Goal: Information Seeking & Learning: Learn about a topic

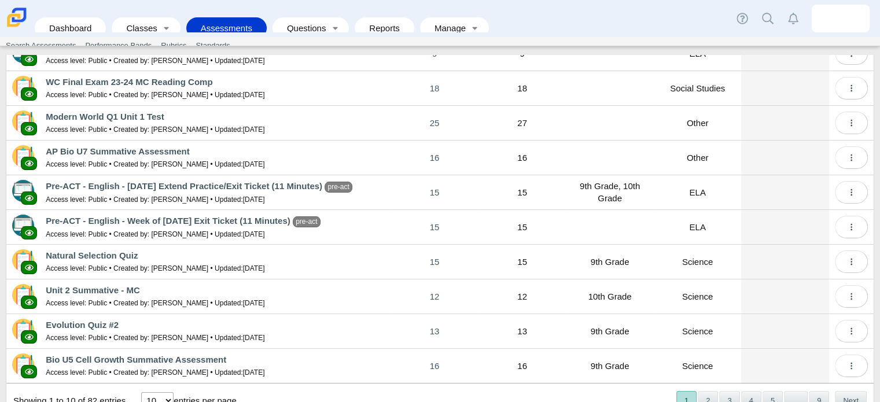
scroll to position [100, 0]
click at [149, 25] on link "Classes" at bounding box center [137, 27] width 41 height 21
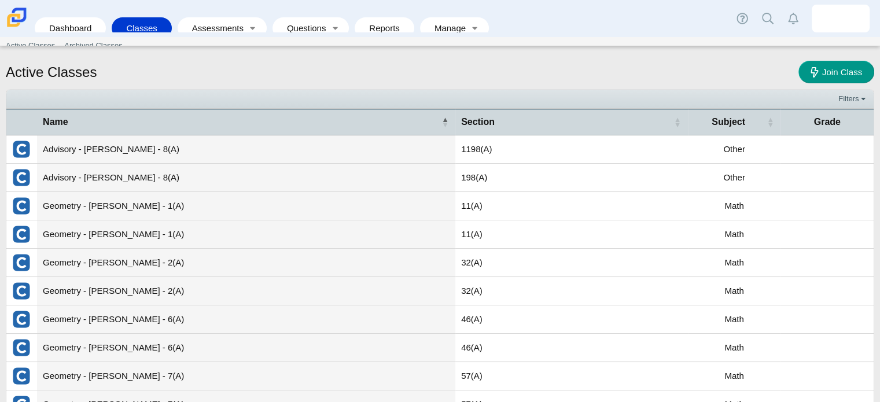
drag, startPoint x: 229, startPoint y: 250, endPoint x: 56, endPoint y: 231, distance: 173.4
click at [56, 231] on td "Geometry - Guenther - 1(A)" at bounding box center [246, 234] width 418 height 28
drag, startPoint x: 56, startPoint y: 231, endPoint x: 256, endPoint y: 135, distance: 222.0
click at [256, 135] on td "Advisory - Guenther - 8(A)" at bounding box center [246, 149] width 418 height 28
click at [245, 22] on link "Toggle expanded" at bounding box center [253, 27] width 16 height 21
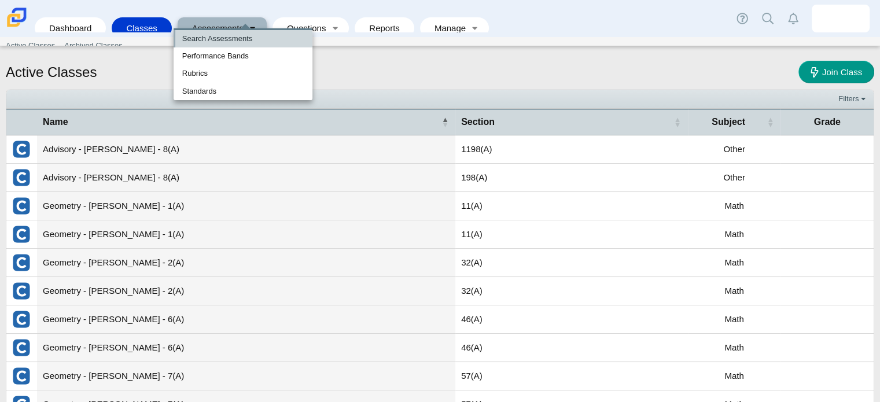
click at [234, 37] on link "Search Assessments" at bounding box center [243, 38] width 139 height 17
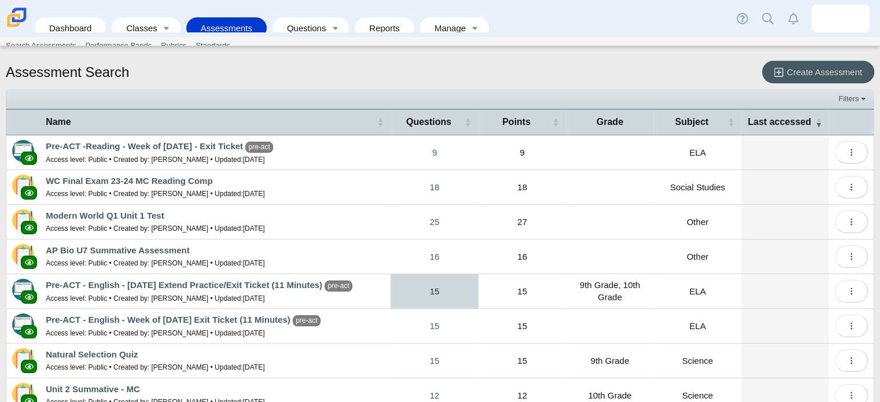
scroll to position [113, 0]
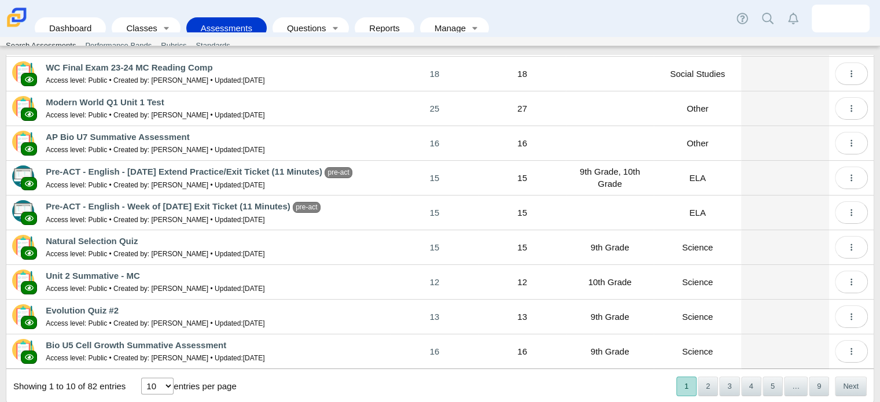
click at [51, 48] on link "Search Assessments" at bounding box center [40, 45] width 79 height 17
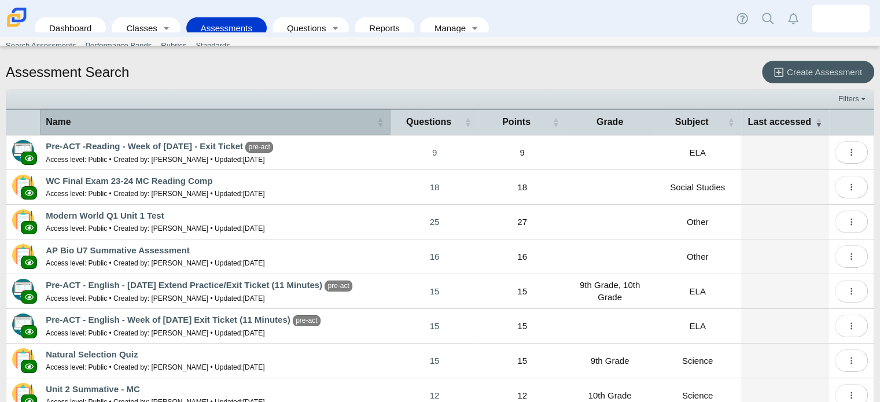
click at [213, 117] on div "Name" at bounding box center [209, 122] width 327 height 13
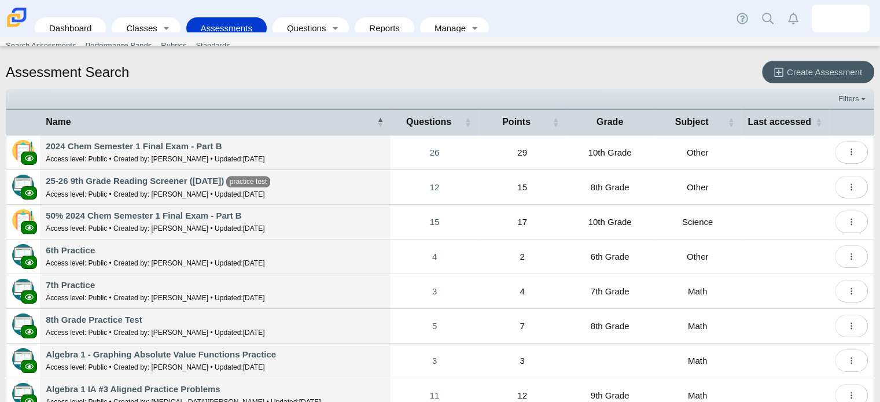
scroll to position [113, 0]
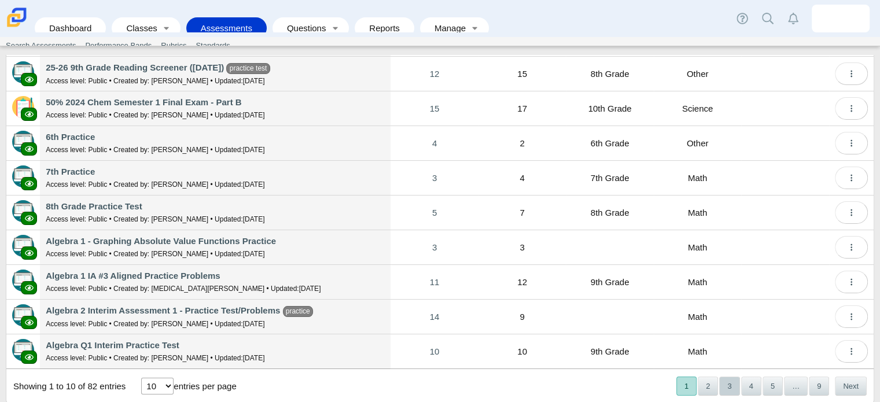
click at [719, 391] on button "3" at bounding box center [729, 386] width 20 height 19
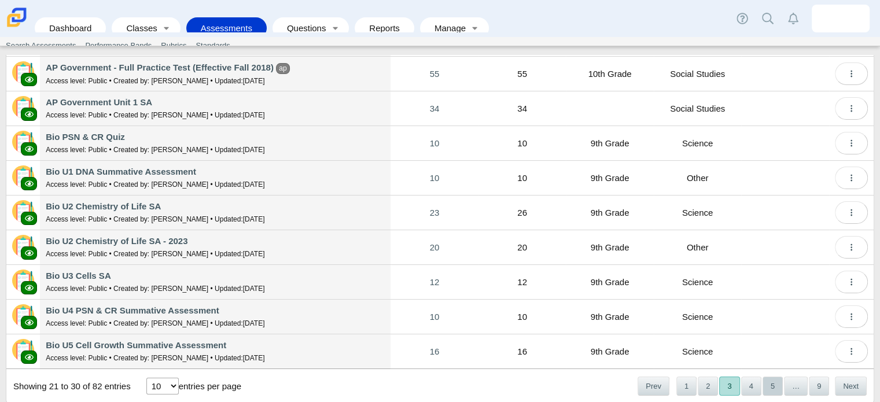
click at [763, 383] on button "5" at bounding box center [773, 386] width 20 height 19
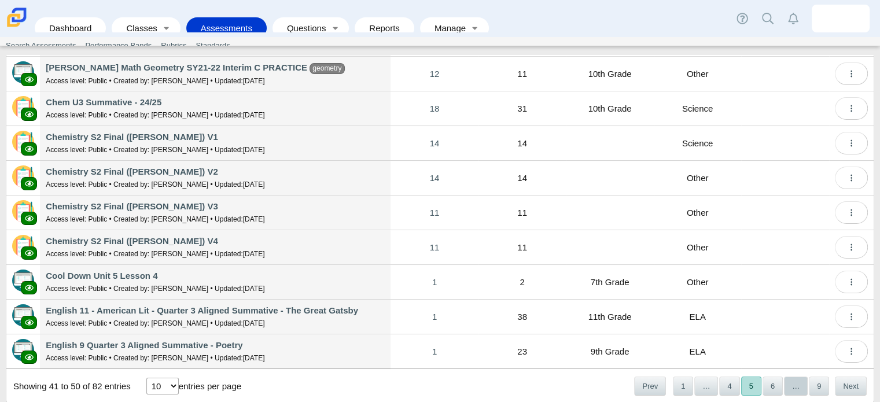
click at [787, 382] on span "…" at bounding box center [796, 386] width 24 height 19
click at [765, 390] on button "6" at bounding box center [773, 386] width 20 height 19
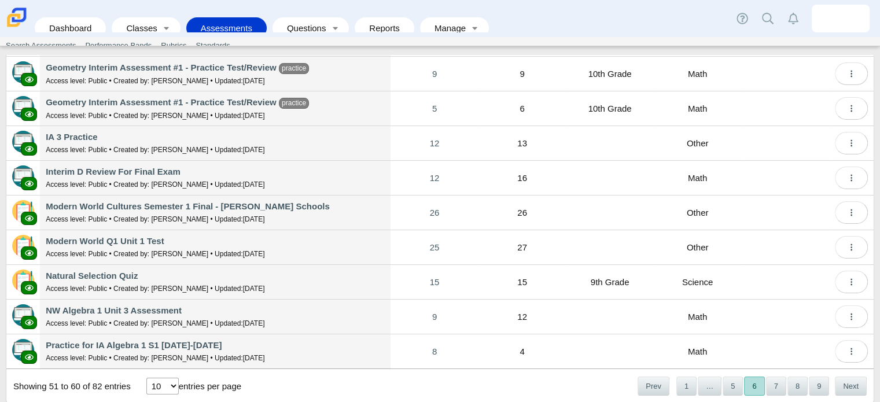
click at [766, 390] on button "7" at bounding box center [776, 386] width 20 height 19
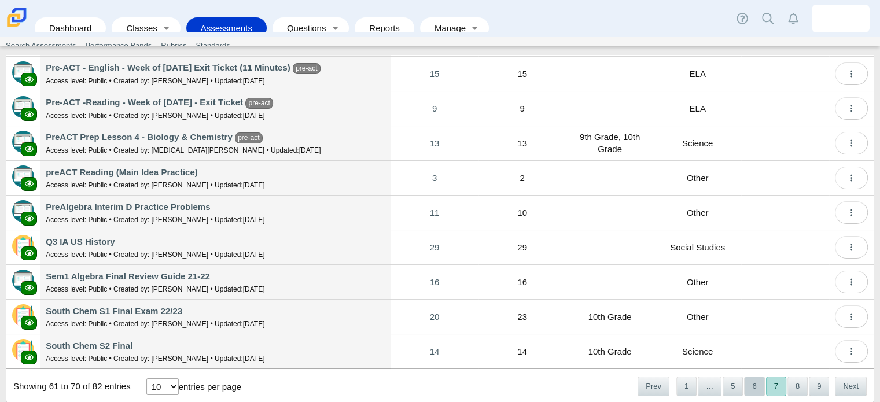
click at [745, 389] on button "6" at bounding box center [754, 386] width 20 height 19
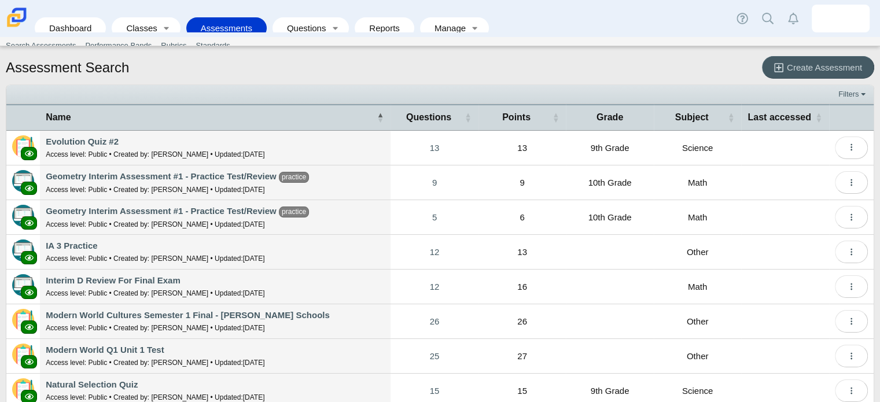
scroll to position [0, 0]
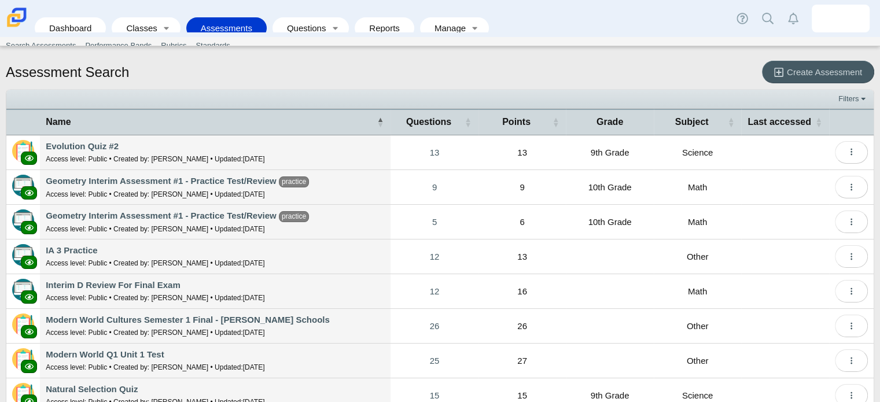
click at [208, 197] on td "Geometry Interim Assessment #1 - Practice Test/Review practice Access level: Pu…" at bounding box center [215, 187] width 351 height 35
click at [216, 179] on link "Geometry Interim Assessment #1 - Practice Test/Review" at bounding box center [161, 181] width 231 height 10
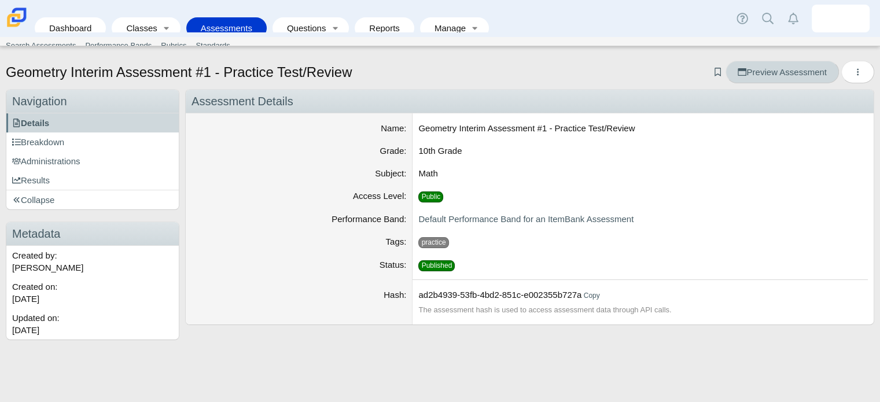
click at [781, 72] on span "Preview Assessment" at bounding box center [782, 72] width 89 height 10
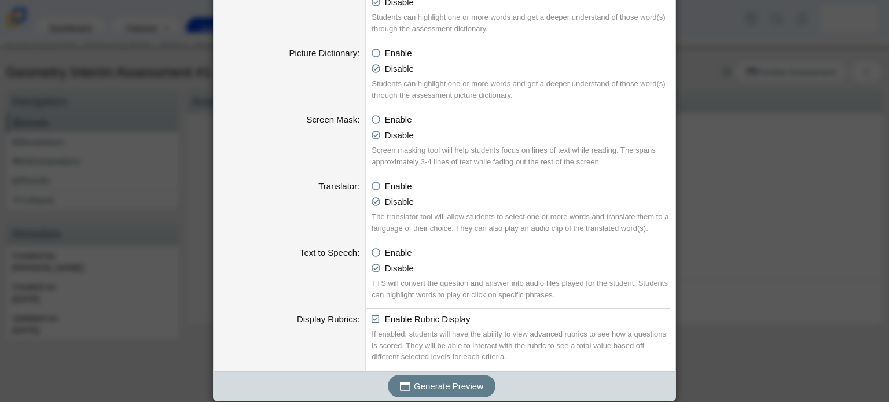
scroll to position [581, 0]
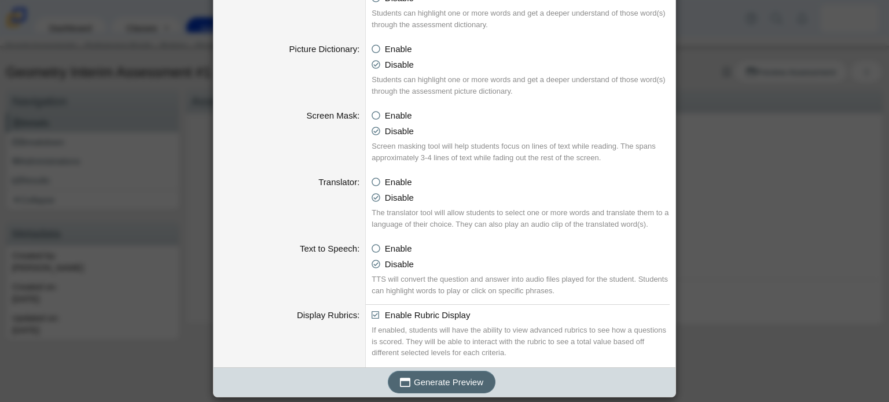
click at [465, 385] on span "Generate Preview" at bounding box center [448, 382] width 69 height 10
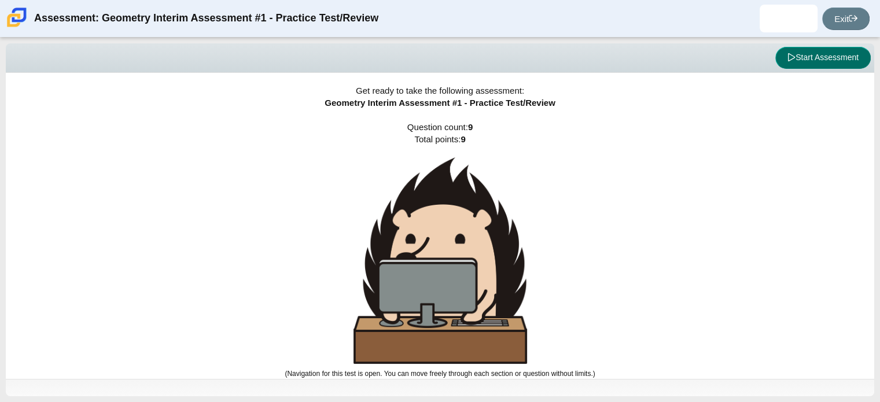
click at [800, 67] on button "Start Assessment" at bounding box center [822, 58] width 95 height 22
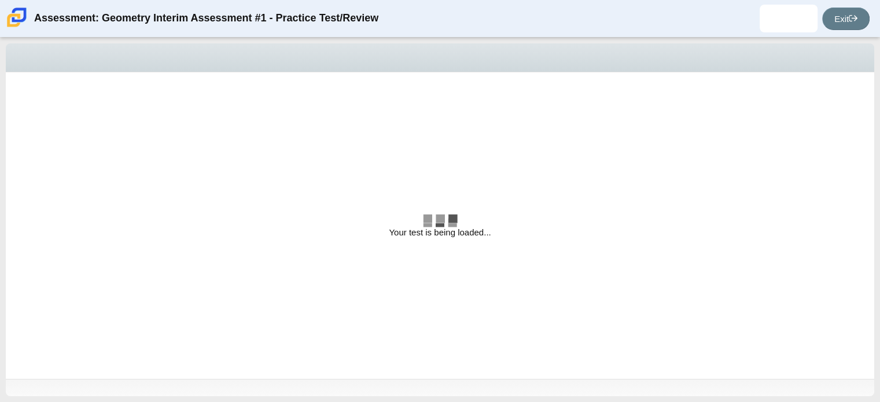
select select "1ee26970-a945-4754-aea2-2f48e3e24d68"
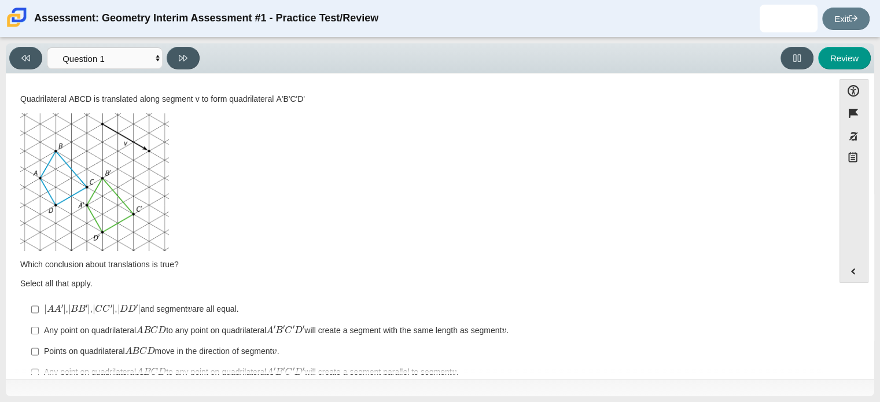
scroll to position [46, 0]
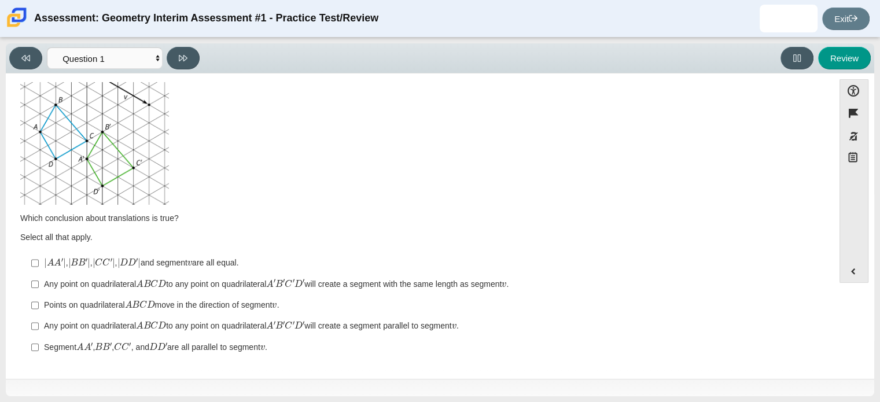
click at [263, 302] on div "Points on quadrilateral A B C D move in the direction of segment v ." at bounding box center [429, 306] width 770 height 12
click at [39, 302] on input "Points on quadrilateral A B C D move in the direction of segment v . Points on …" at bounding box center [35, 305] width 8 height 21
checkbox input "true"
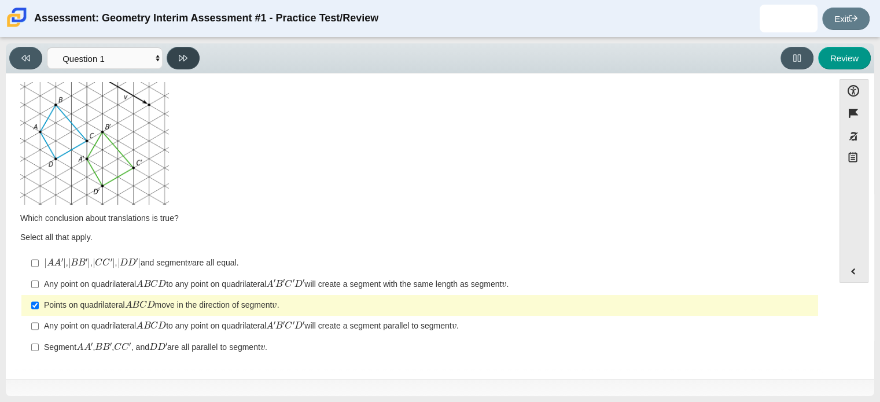
click at [181, 62] on icon at bounding box center [183, 58] width 9 height 9
select select "f27f6cbb-5644-4a45-b791-93547ade7acc"
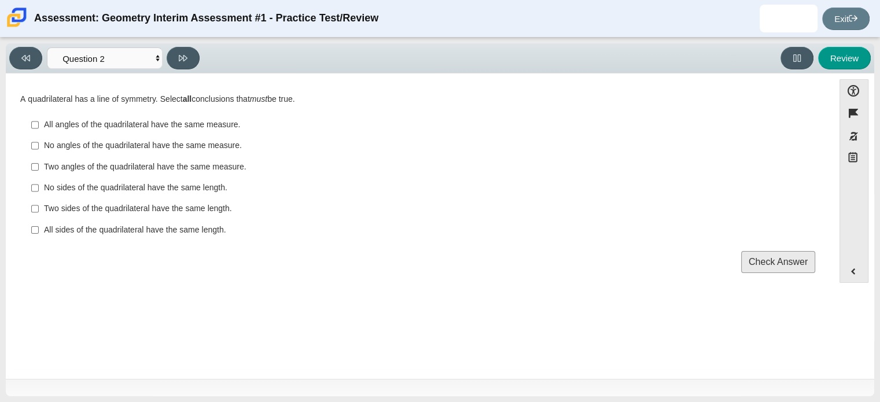
click at [111, 207] on div "Two sides of the quadrilateral have the same length." at bounding box center [429, 209] width 770 height 12
click at [39, 207] on input "Two sides of the quadrilateral have the same length. Two sides of the quadrilat…" at bounding box center [35, 208] width 8 height 21
checkbox input "true"
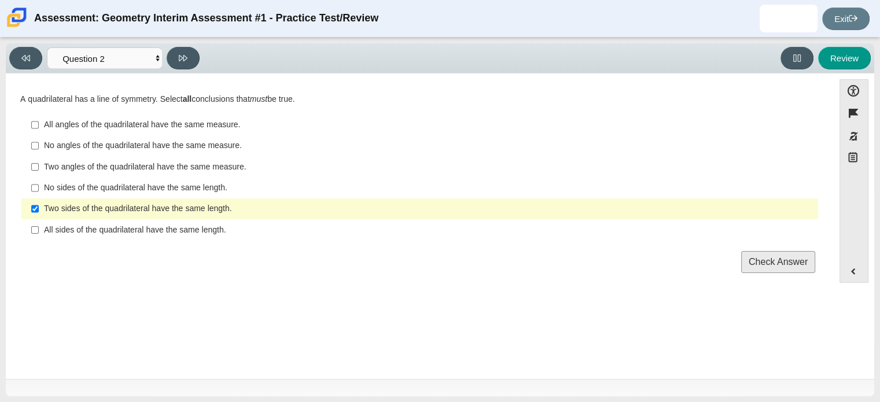
click at [139, 158] on label "Two angles of the quadrilateral have the same measure. Two angles of the quadri…" at bounding box center [420, 166] width 795 height 21
click at [39, 158] on input "Two angles of the quadrilateral have the same measure. Two angles of the quadri…" at bounding box center [35, 166] width 8 height 21
checkbox input "true"
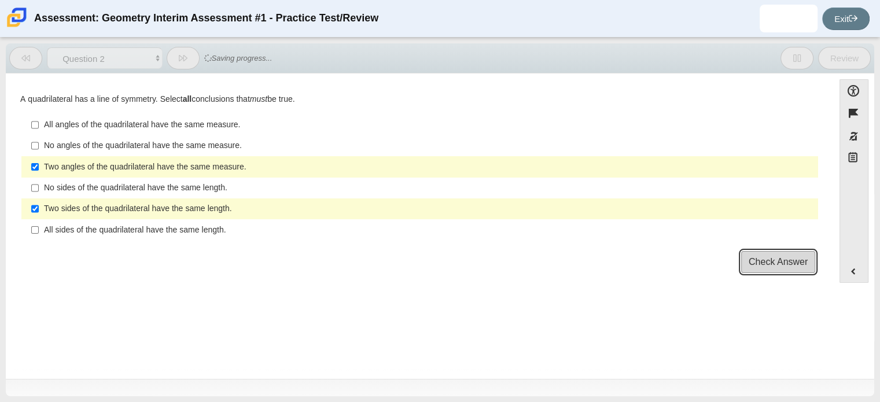
click at [789, 265] on span "Check Answer" at bounding box center [778, 262] width 59 height 14
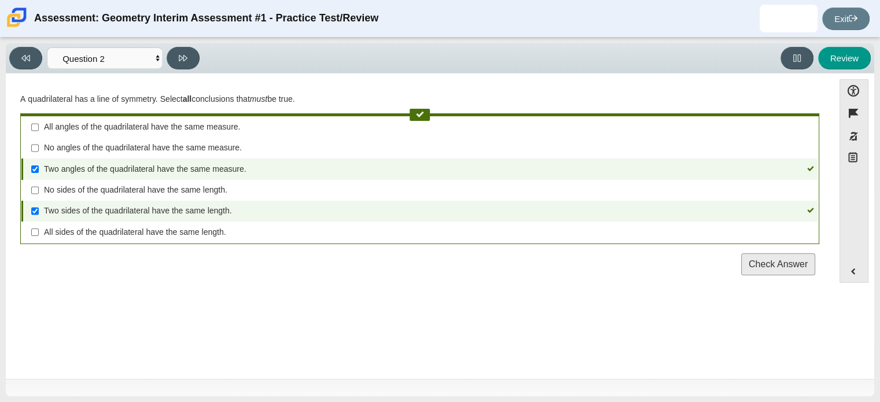
click at [28, 69] on div "Viewing Question 2 of 9 in Pacing Mode Questions Question 1 Question 2 Question…" at bounding box center [440, 58] width 868 height 30
click at [23, 56] on icon at bounding box center [25, 58] width 9 height 6
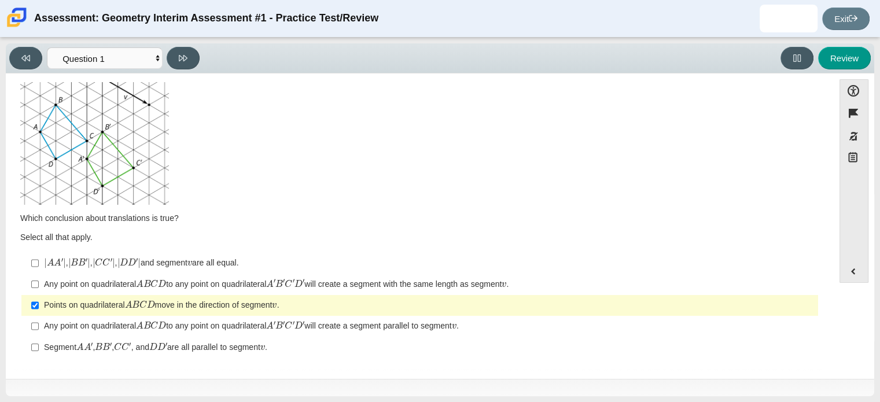
scroll to position [0, 0]
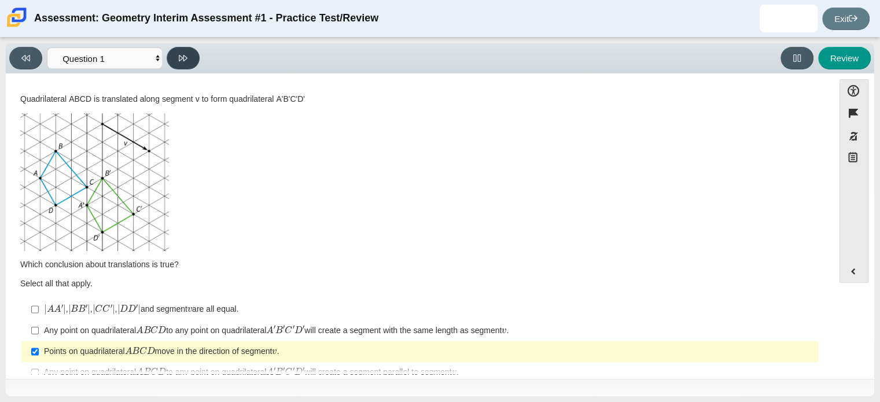
click at [180, 60] on icon at bounding box center [183, 58] width 9 height 6
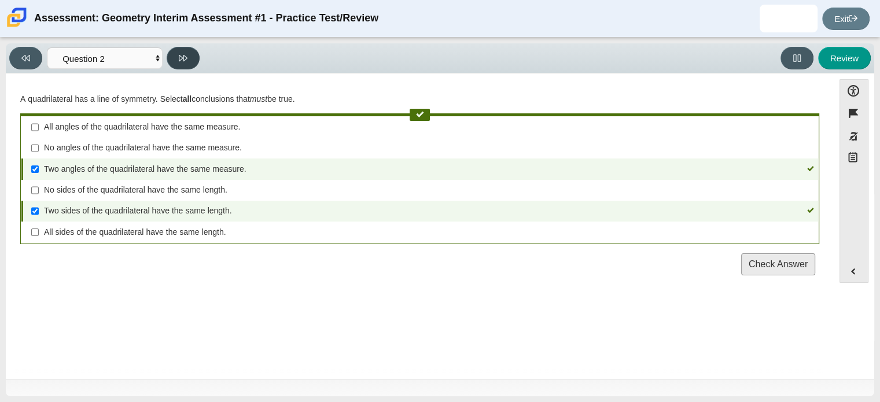
click at [180, 60] on icon at bounding box center [183, 58] width 9 height 6
select select "30fdea26-d814-4f42-86cc-24bad092afae"
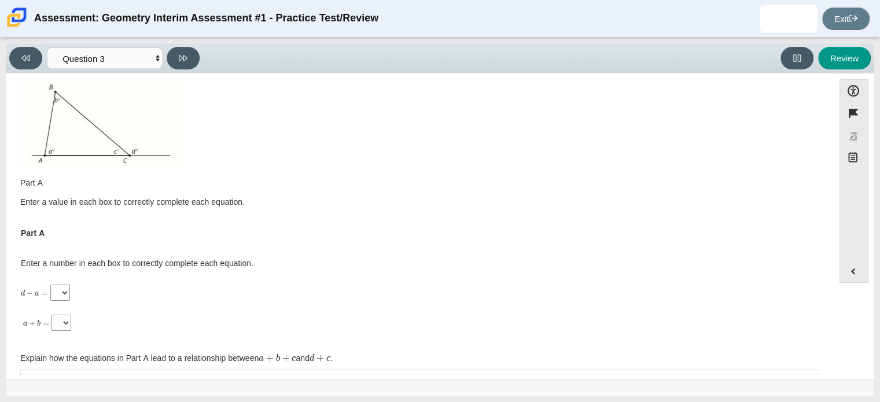
scroll to position [36, 0]
click at [53, 291] on select "a b c d" at bounding box center [60, 291] width 20 height 16
select select "b"
click at [50, 283] on select "a b c d" at bounding box center [60, 291] width 20 height 16
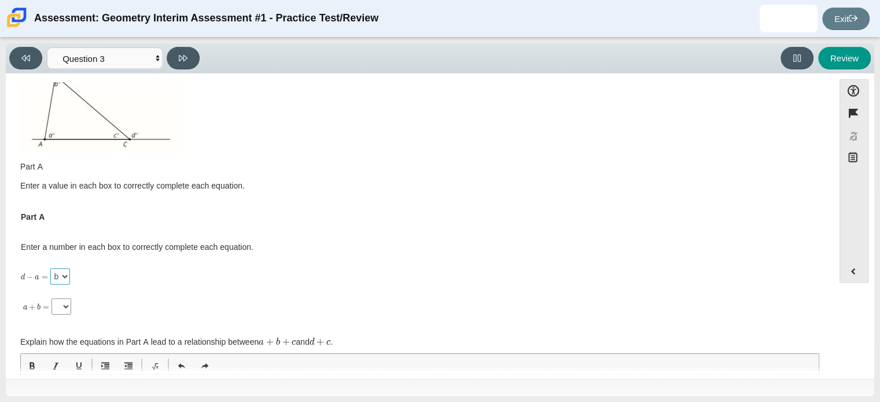
scroll to position [50, 0]
click at [60, 307] on select "a b c d" at bounding box center [61, 307] width 20 height 16
select select "d"
click at [51, 299] on select "a b c d" at bounding box center [61, 307] width 20 height 16
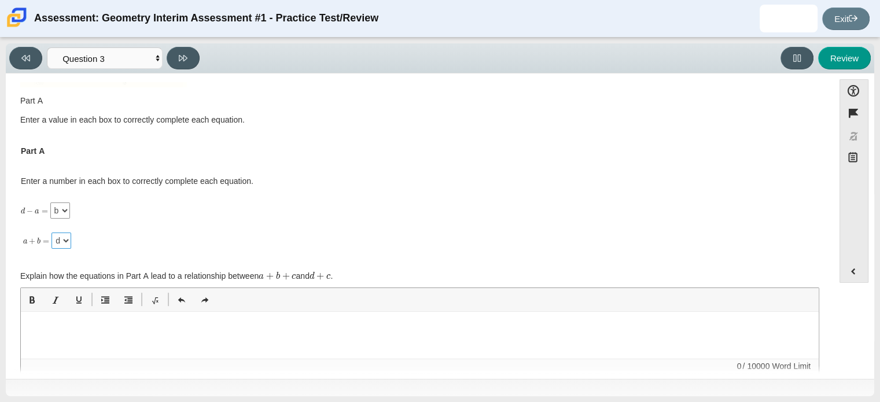
scroll to position [132, 0]
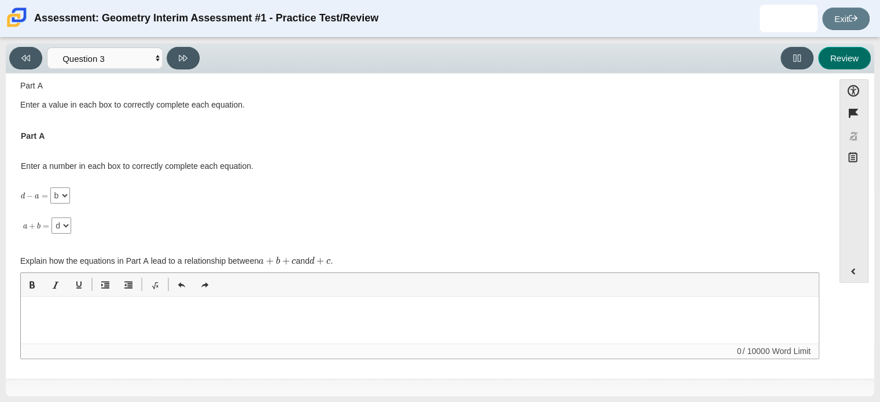
click at [844, 57] on button "Review" at bounding box center [844, 58] width 53 height 23
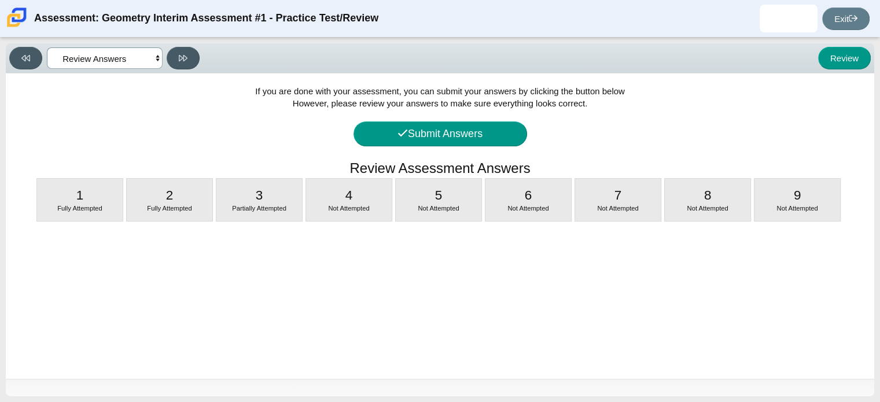
click at [85, 59] on select "Questions Question 1 Question 2 Question 3 Question 4 Question 5 Question 6 Que…" at bounding box center [105, 57] width 116 height 21
select select "c7063e33-d86e-4423-b563-417bfa003fb2"
click at [47, 47] on select "Questions Question 1 Question 2 Question 3 Question 4 Question 5 Question 6 Que…" at bounding box center [105, 57] width 116 height 21
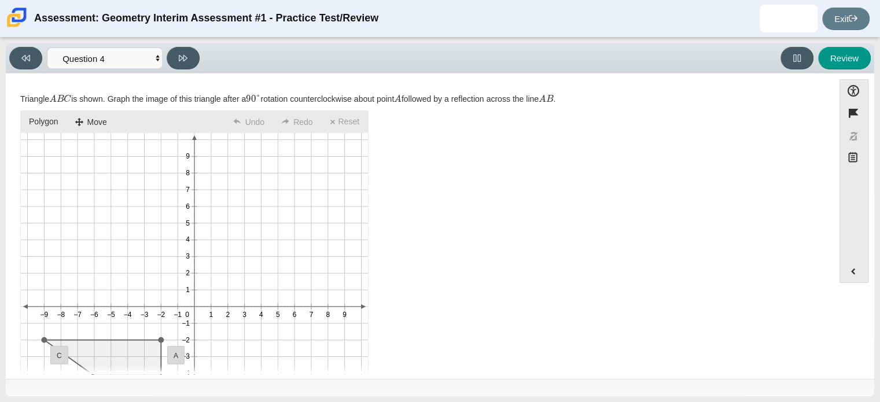
scroll to position [0, 0]
click at [333, 195] on icon "1 2 3 4 5 6 7 8 9 −1 −2 −3 −4 −5 −6 −7 −8 −9 1 2 3 4 5 6 7 8 9 −1 −2 −3 −4 −5 −…" at bounding box center [194, 306] width 347 height 347
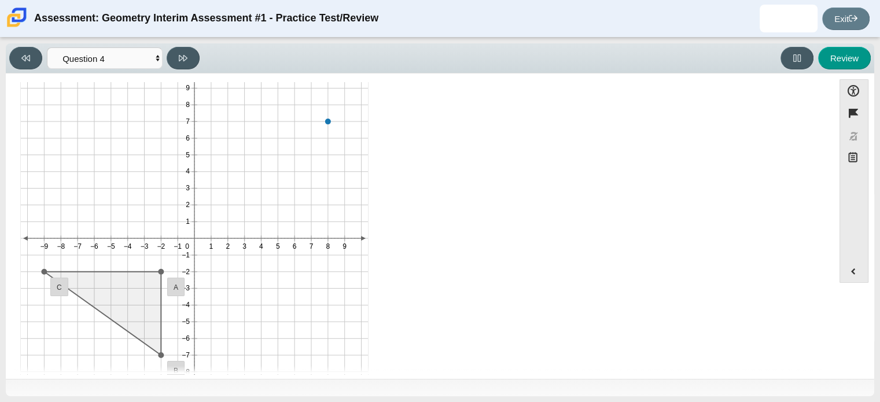
click at [245, 180] on icon "1 2 3 4 5 6 7 8 9 −1 −2 −3 −4 −5 −6 −7 −8 −9 1 2 3 4 5 6 7 8 9 −1 −2 −3 −4 −5 −…" at bounding box center [194, 238] width 347 height 347
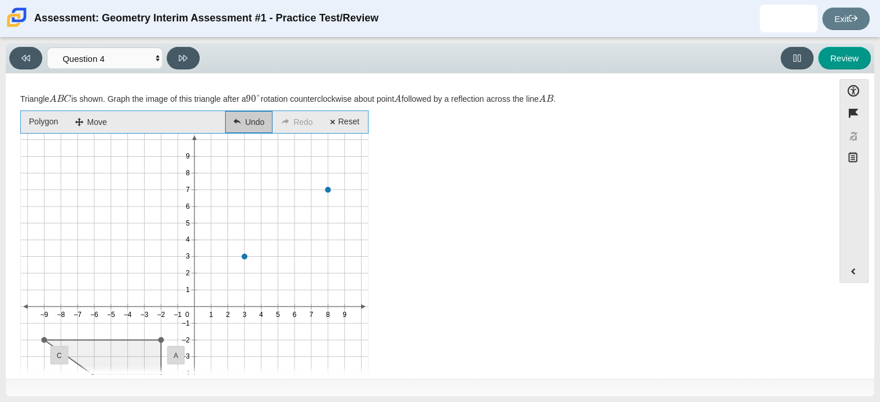
click at [256, 121] on li "Undo" at bounding box center [248, 122] width 47 height 23
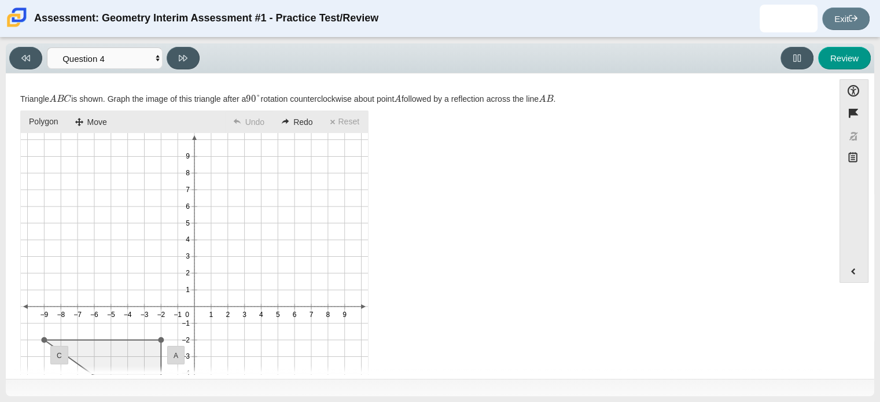
click at [457, 180] on div "Keyboard Instructions × Use left and right arrows to navigate the toolbar. Spac…" at bounding box center [419, 297] width 799 height 368
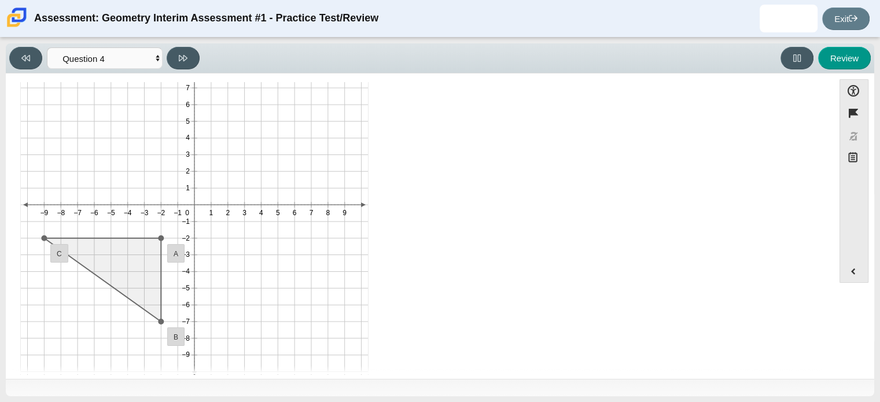
scroll to position [122, 0]
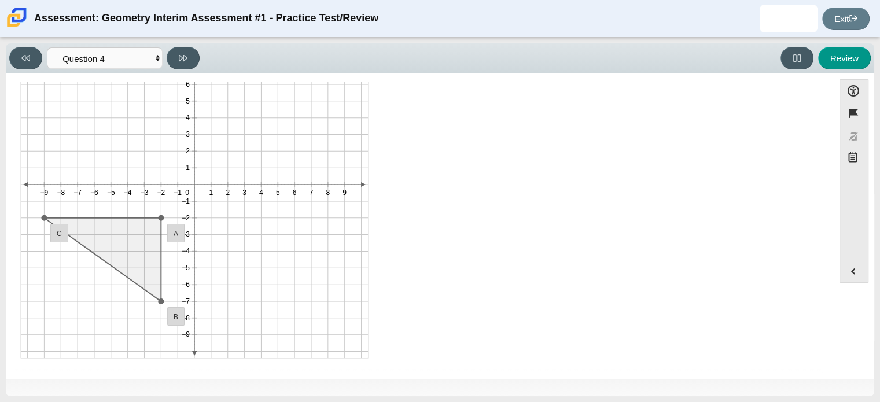
click at [163, 334] on icon "You have entered the graph." at bounding box center [194, 184] width 347 height 347
click at [241, 218] on icon "1 2 3 4 5 6 7 8 9 −1 −2 −3 −4 −5 −6 −7 −8 −9 1 2 3 4 5 6 7 8 9 −1 −2 −3 −4 −5 −…" at bounding box center [194, 184] width 347 height 347
click at [215, 275] on icon "1 2 3 4 5 6 7 8 9 −1 −2 −3 −4 −5 −6 −7 −8 −9 1 2 3 4 5 6 7 8 9 −1 −2 −3 −4 −5 −…" at bounding box center [194, 184] width 347 height 347
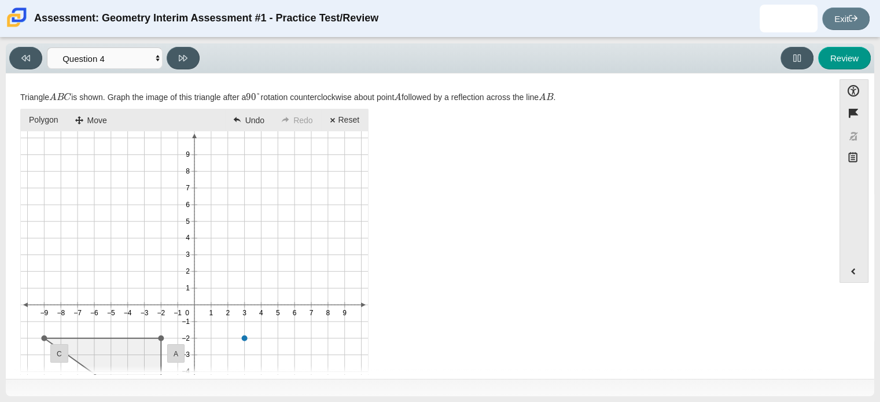
scroll to position [0, 0]
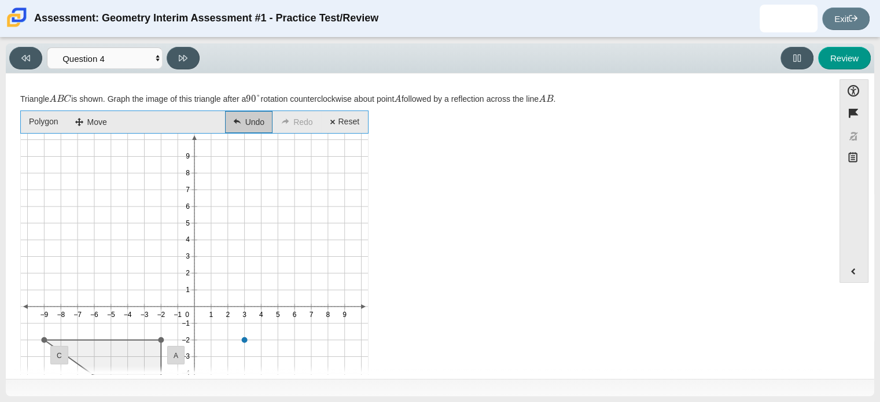
click at [240, 130] on li "Undo" at bounding box center [248, 122] width 47 height 23
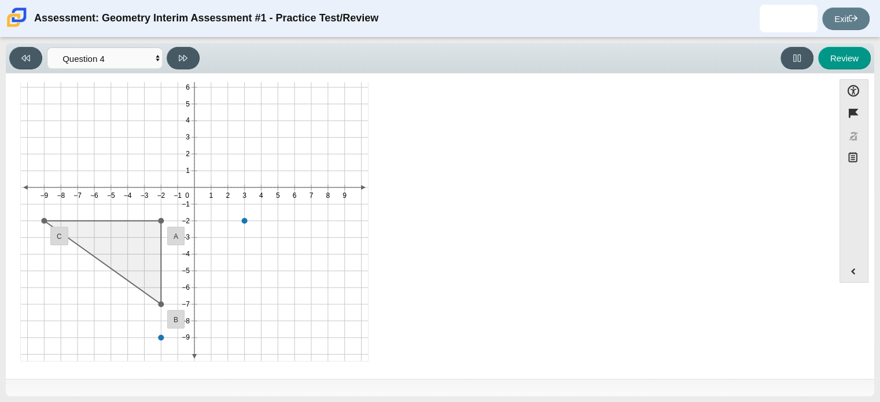
scroll to position [120, 0]
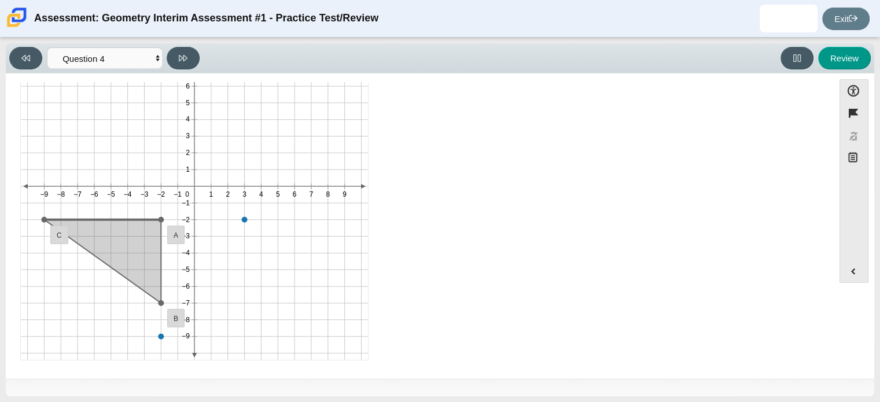
click at [95, 220] on polygon "You have entered the graph." at bounding box center [102, 261] width 117 height 83
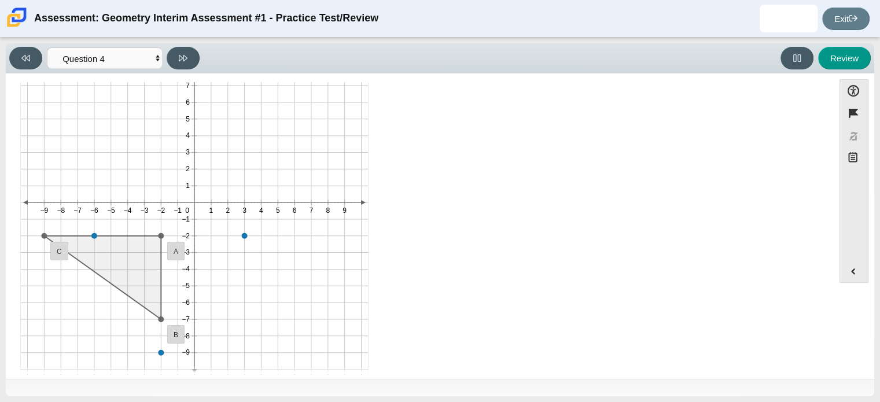
scroll to position [122, 0]
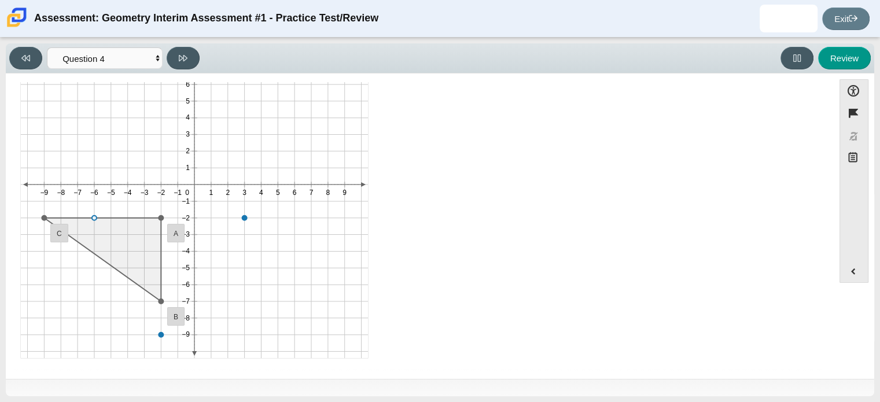
click at [95, 219] on ellipse "You have entered the graph." at bounding box center [94, 218] width 5 height 5
click at [166, 334] on icon "1 2 3 4 5 6 7 8 9 −1 −2 −3 −4 −5 −6 −7 −8 −9 1 2 3 4 5 6 7 8 9 −1 −2 −3 −4 −5 −…" at bounding box center [194, 184] width 347 height 347
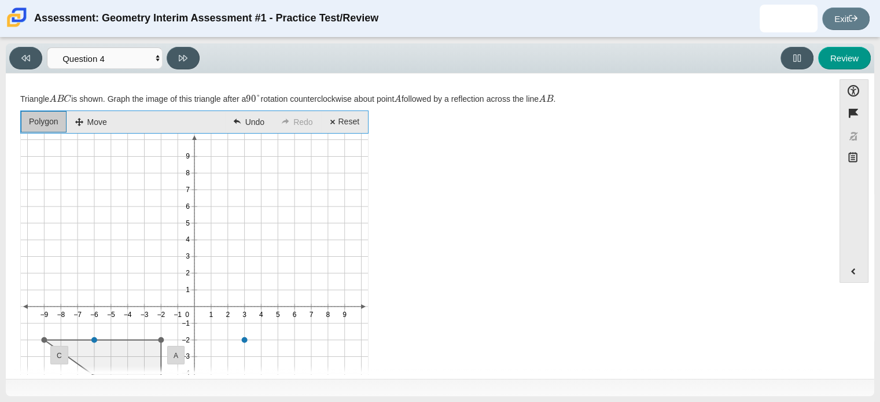
click at [43, 122] on li "Polygon" at bounding box center [44, 122] width 46 height 22
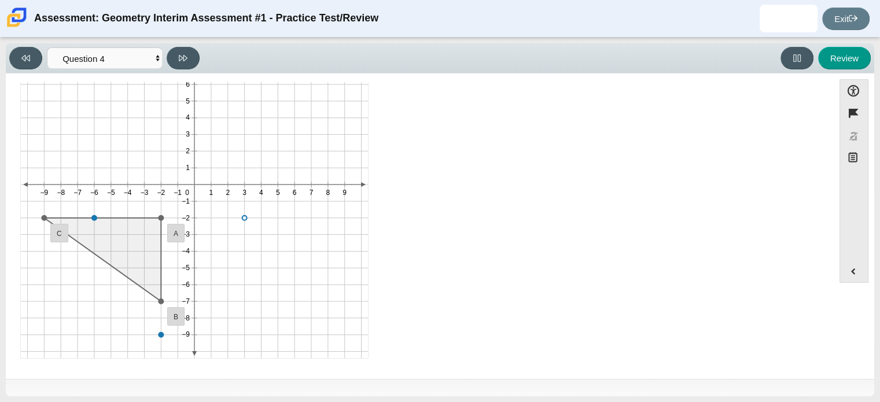
click at [246, 218] on ellipse "You have entered the graph." at bounding box center [244, 218] width 5 height 5
click at [243, 218] on ellipse "You have entered the graph." at bounding box center [244, 218] width 5 height 5
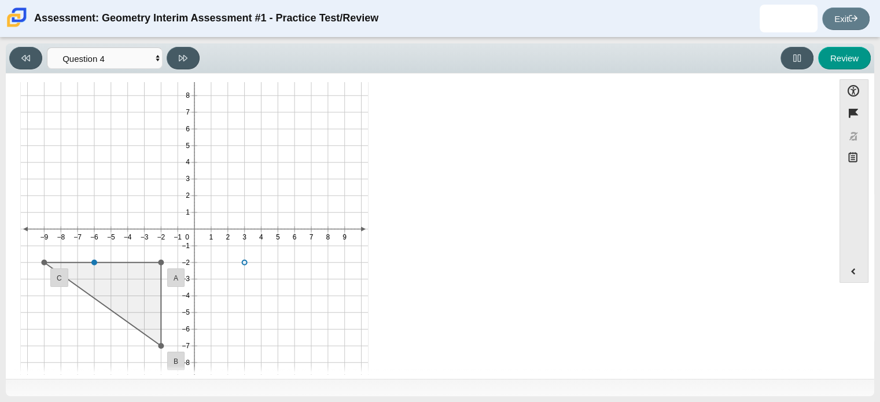
scroll to position [77, 0]
click at [243, 262] on ellipse "You have entered the graph." at bounding box center [244, 263] width 5 height 5
click at [504, 192] on div "Keyboard Instructions × Use left and right arrows to navigate the toolbar. Spac…" at bounding box center [419, 220] width 799 height 368
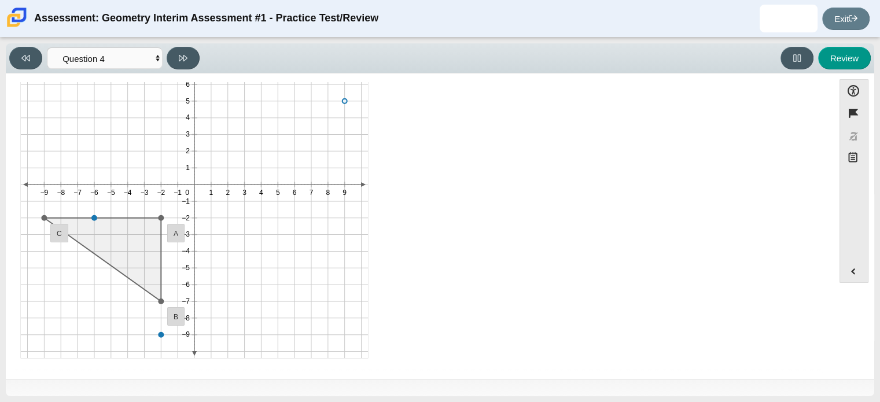
scroll to position [0, 0]
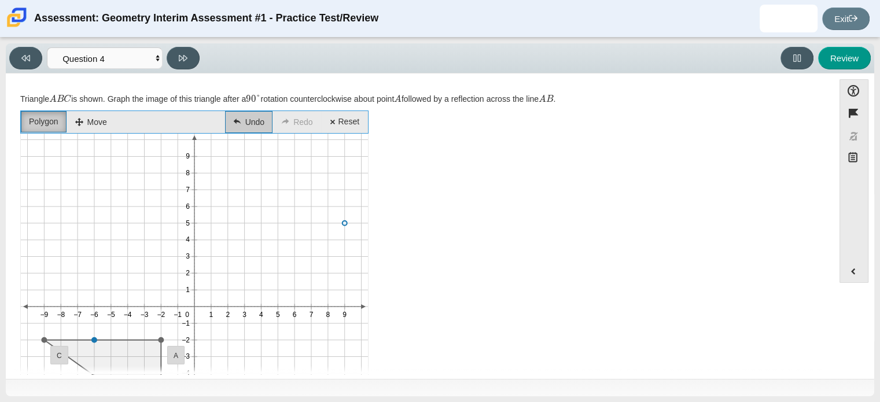
click at [247, 124] on li "Undo" at bounding box center [248, 122] width 47 height 23
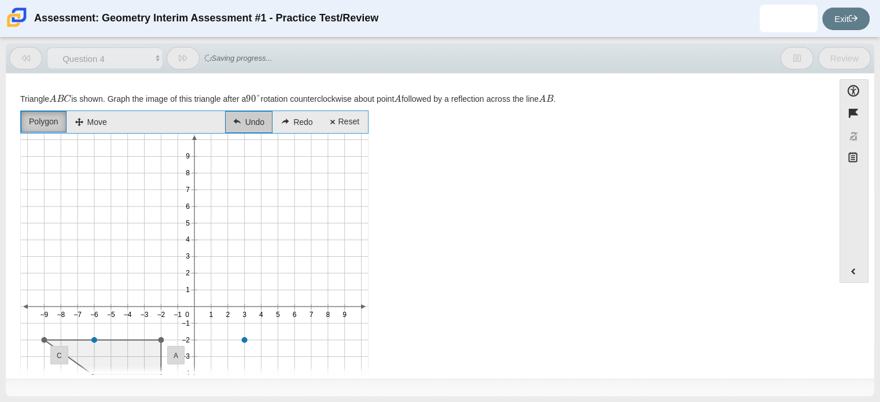
click at [247, 124] on li "Undo" at bounding box center [248, 122] width 47 height 23
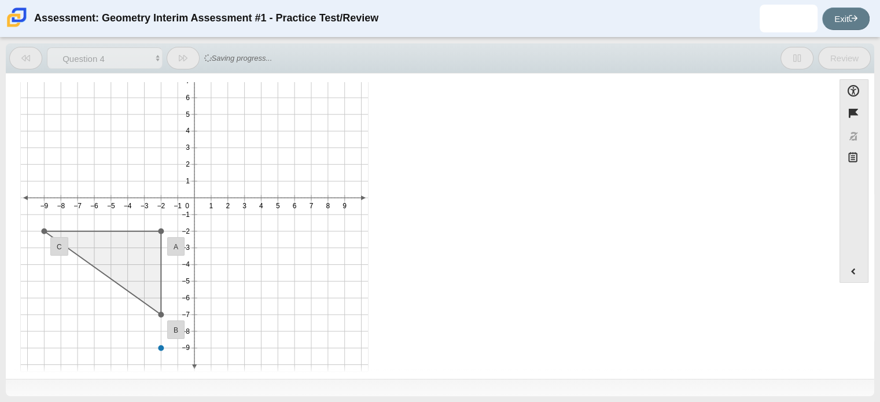
scroll to position [122, 0]
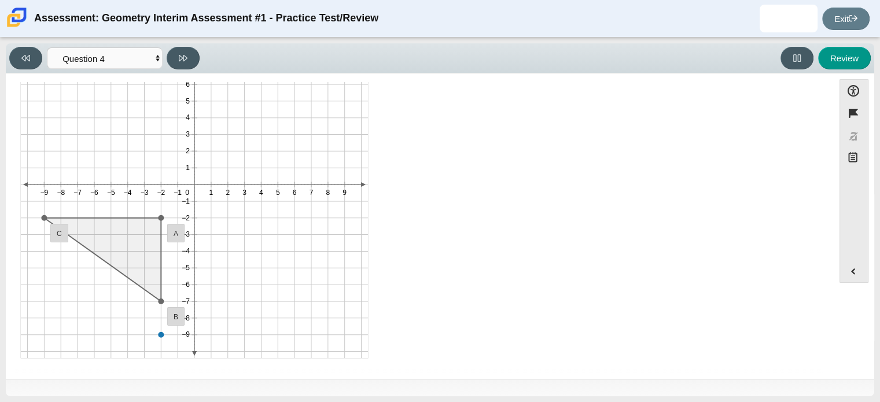
click at [243, 219] on icon "1 2 3 4 5 6 7 8 9 −1 −2 −3 −4 −5 −6 −7 −8 −9 1 2 3 4 5 6 7 8 9 −1 −2 −3 −4 −5 −…" at bounding box center [194, 184] width 347 height 347
click at [112, 223] on icon "1 2 3 4 5 6 7 8 9 −1 −2 −3 −4 −5 −6 −7 −8 −9 1 2 3 4 5 6 7 8 9 −1 −2 −3 −4 −5 −…" at bounding box center [194, 184] width 347 height 347
click at [92, 217] on ellipse "You have entered the graph." at bounding box center [94, 218] width 5 height 5
click at [95, 217] on ellipse "You have entered the graph." at bounding box center [94, 218] width 5 height 5
click at [75, 217] on ellipse "You have entered the graph." at bounding box center [77, 218] width 5 height 5
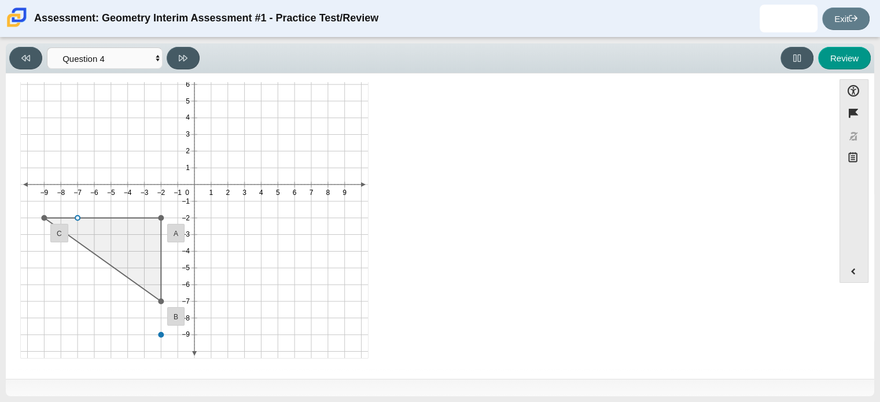
click at [202, 76] on div "Accessibility options Close Color scheme Font size Zoom Change the background a…" at bounding box center [440, 225] width 868 height 305
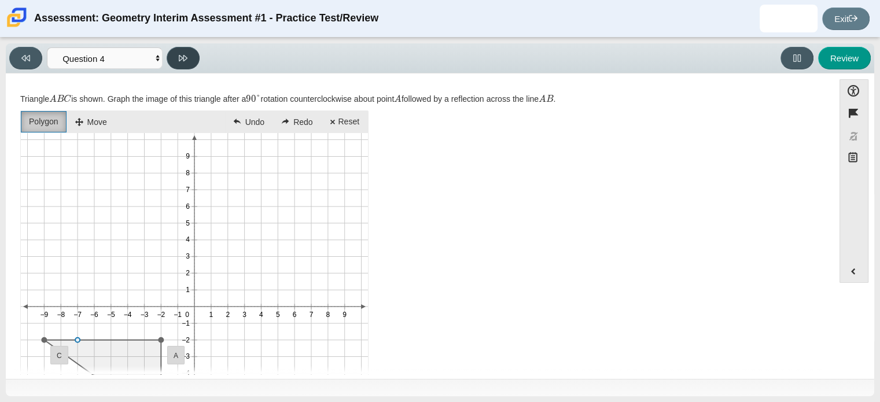
click at [180, 53] on button at bounding box center [183, 58] width 33 height 23
select select "12915792-d6a6-437e-a8f7-17fea8cf0c4b"
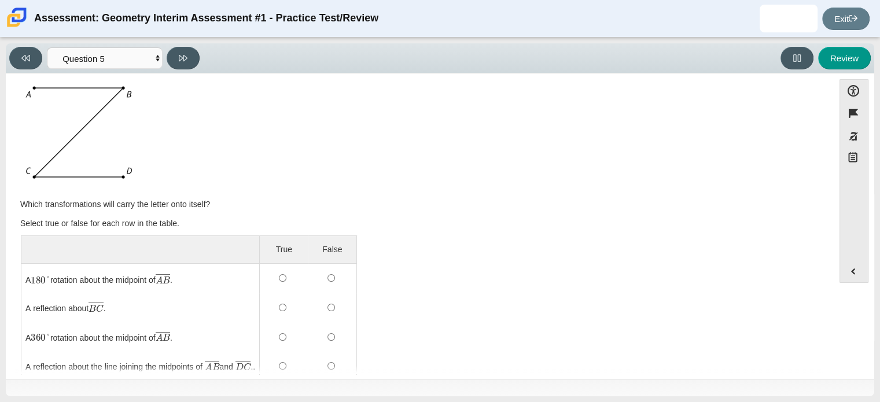
scroll to position [39, 0]
click at [335, 277] on input "False" at bounding box center [331, 279] width 8 height 8
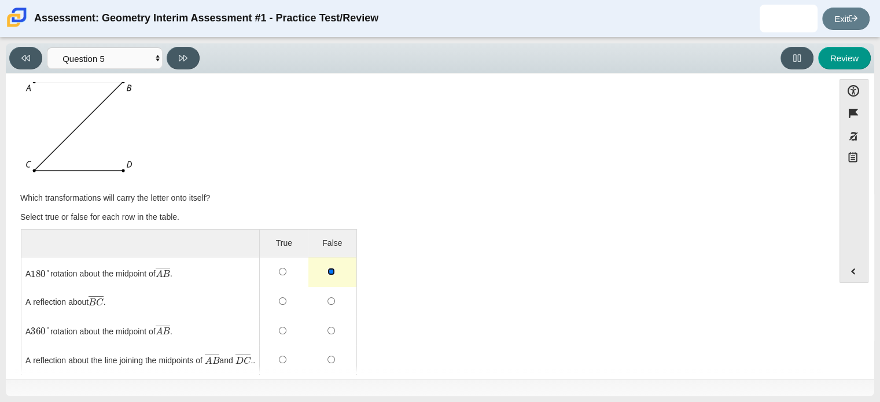
scroll to position [46, 0]
click at [335, 295] on div "False" at bounding box center [331, 301] width 8 height 13
radio input "true"
click at [286, 329] on input "True" at bounding box center [283, 330] width 8 height 8
radio input "true"
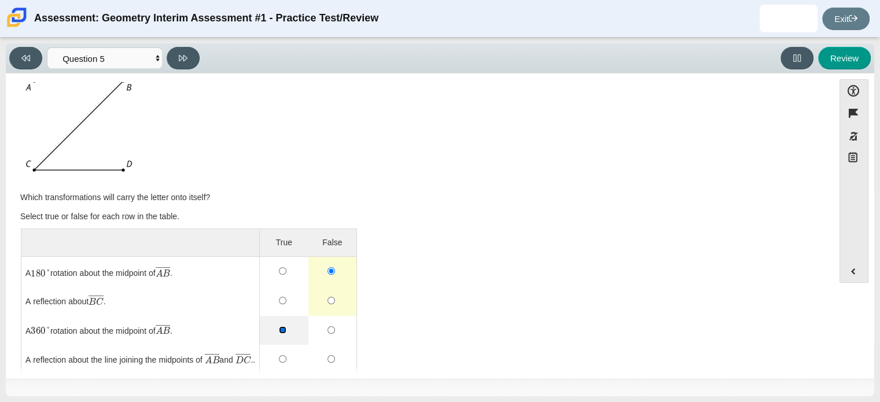
radio input "true"
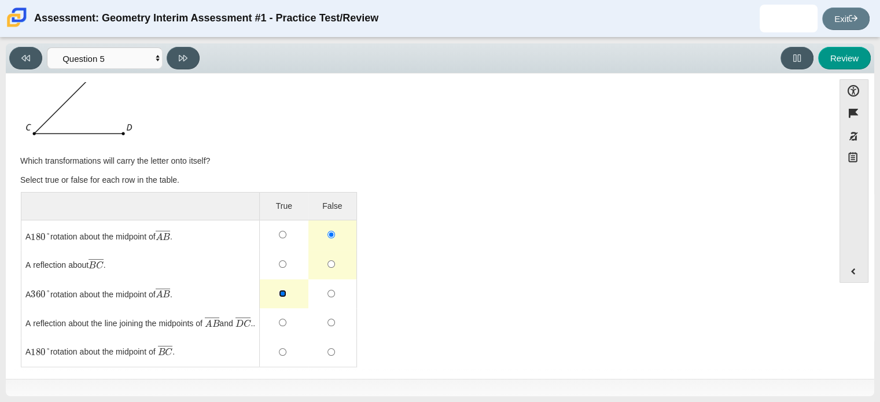
scroll to position [83, 0]
click at [286, 349] on input "True" at bounding box center [283, 352] width 8 height 8
radio input "true"
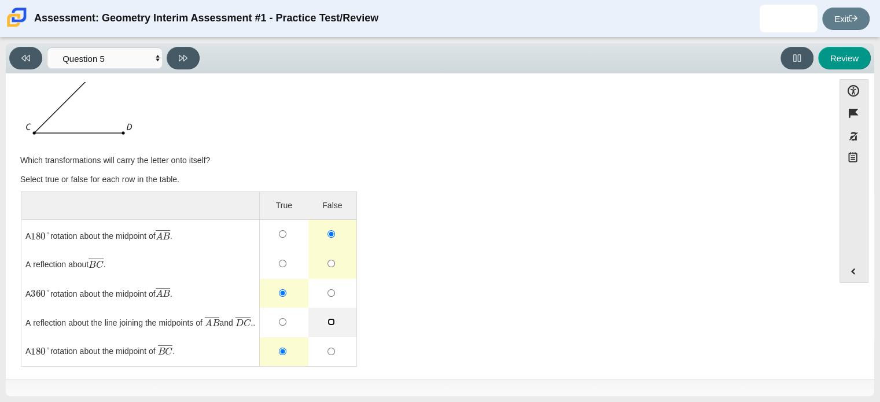
click at [335, 319] on input "False" at bounding box center [331, 322] width 8 height 8
radio input "true"
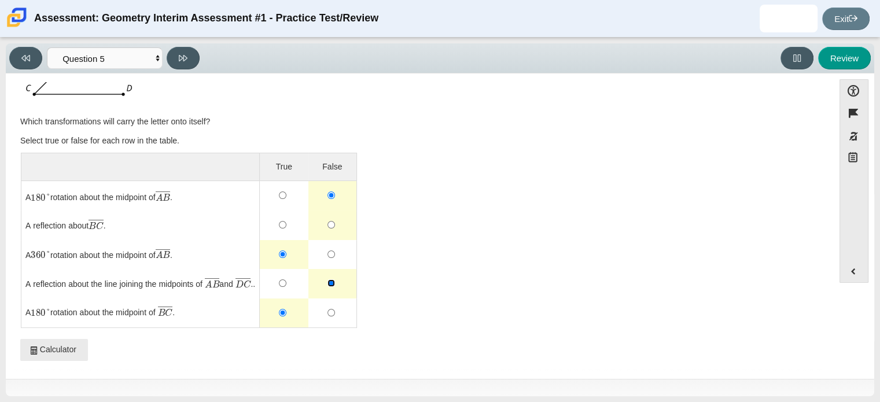
scroll to position [0, 0]
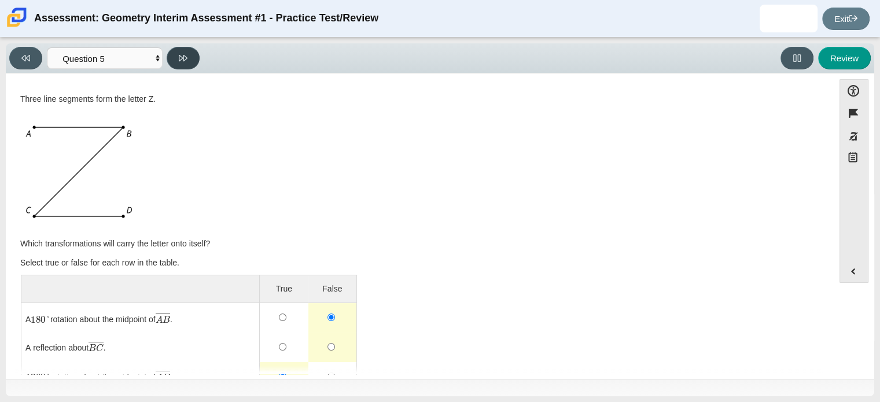
click at [185, 59] on icon at bounding box center [183, 58] width 9 height 9
select select "8a236bb2-e4f0-4f4f-94e0-62489c79a33c"
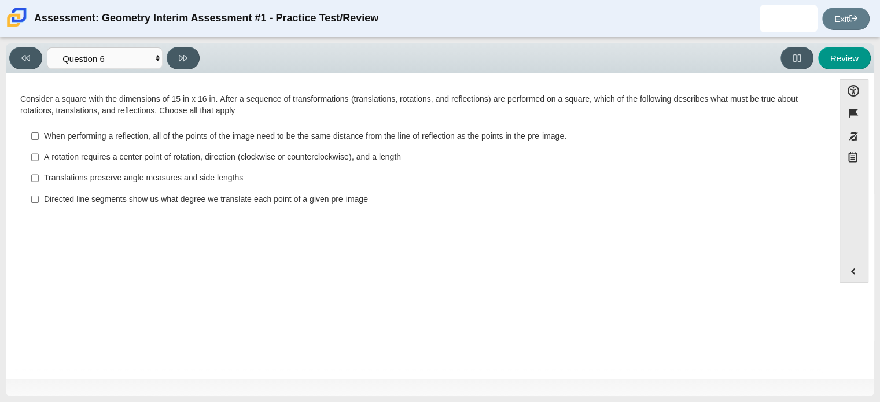
click at [340, 134] on div "When performing a reflection, all of the points of the image need to be the sam…" at bounding box center [429, 137] width 770 height 12
click at [39, 134] on input "When performing a reflection, all of the points of the image need to be the sam…" at bounding box center [35, 136] width 8 height 21
checkbox input "true"
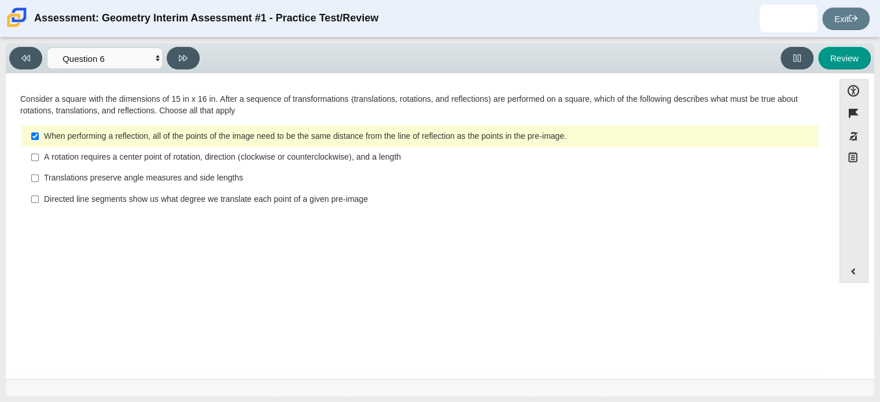
click at [333, 154] on div "A rotation requires a center point of rotation, direction (clockwise or counter…" at bounding box center [429, 158] width 770 height 12
click at [39, 154] on input "A rotation requires a center point of rotation, direction (clockwise or counter…" at bounding box center [35, 157] width 8 height 21
checkbox input "true"
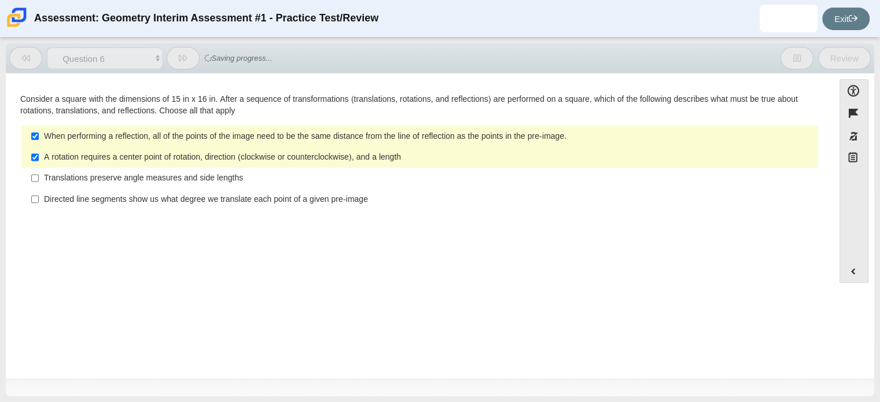
click at [194, 181] on div "Translations preserve angle measures and side lengths" at bounding box center [429, 178] width 770 height 12
click at [39, 181] on input "Translations preserve angle measures and side lengths Translations preserve ang…" at bounding box center [35, 178] width 8 height 21
checkbox input "true"
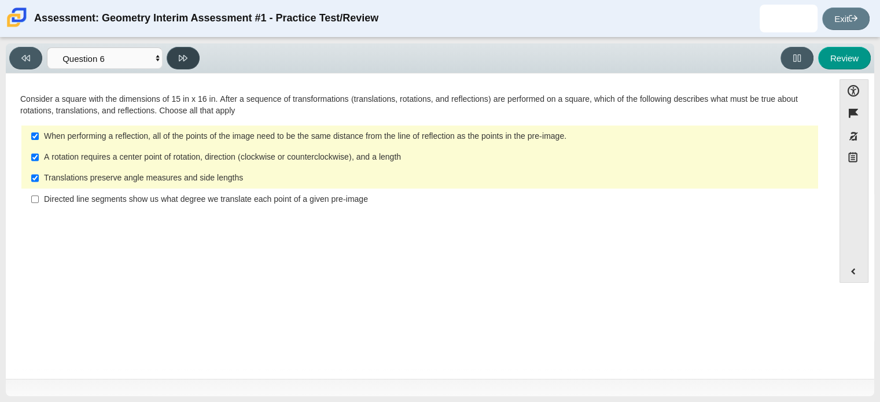
click at [184, 57] on icon at bounding box center [183, 58] width 9 height 9
select select "17752444-be69-4fa5-a249-de948c08f1af"
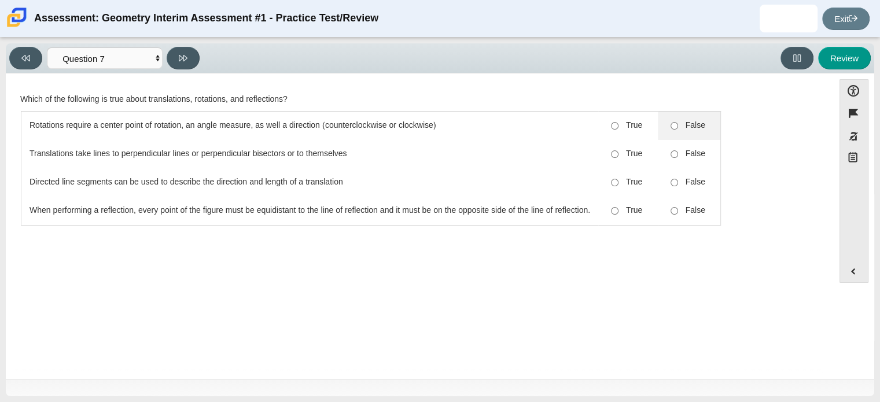
click at [687, 122] on span "False" at bounding box center [691, 126] width 27 height 12
click at [678, 122] on input "False" at bounding box center [675, 126] width 8 height 8
radio input "true"
click at [676, 156] on input "False" at bounding box center [675, 154] width 8 height 8
radio input "true"
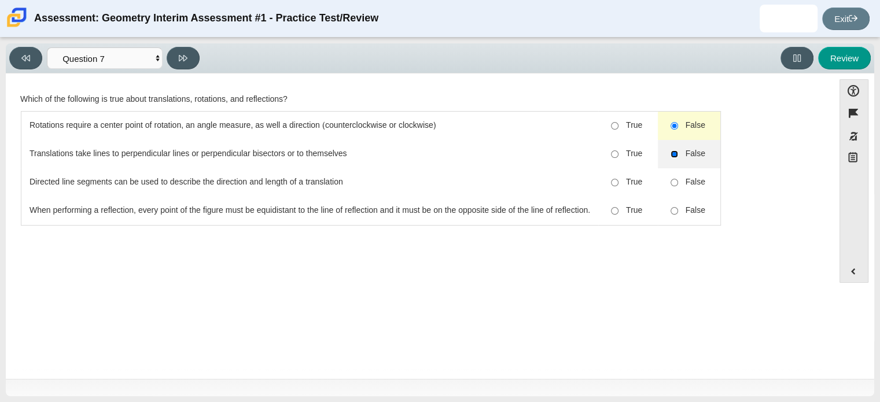
radio input "true"
click at [697, 187] on span "False" at bounding box center [691, 182] width 27 height 12
click at [678, 186] on input "False" at bounding box center [675, 183] width 8 height 8
radio input "true"
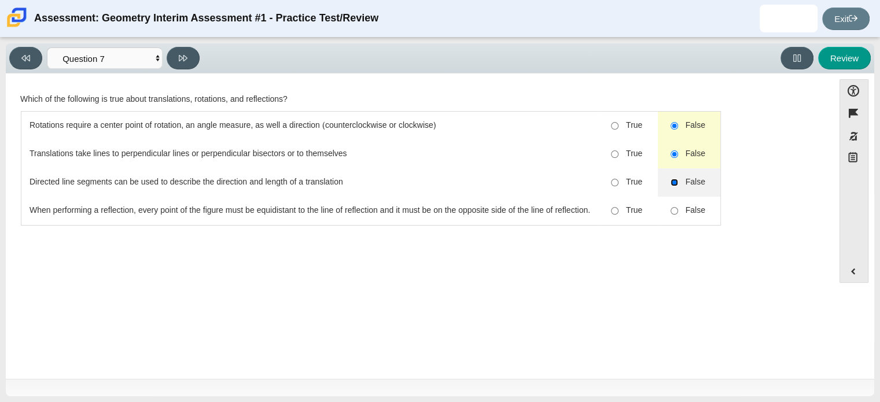
radio input "true"
click at [676, 214] on input "False" at bounding box center [675, 211] width 8 height 8
radio input "true"
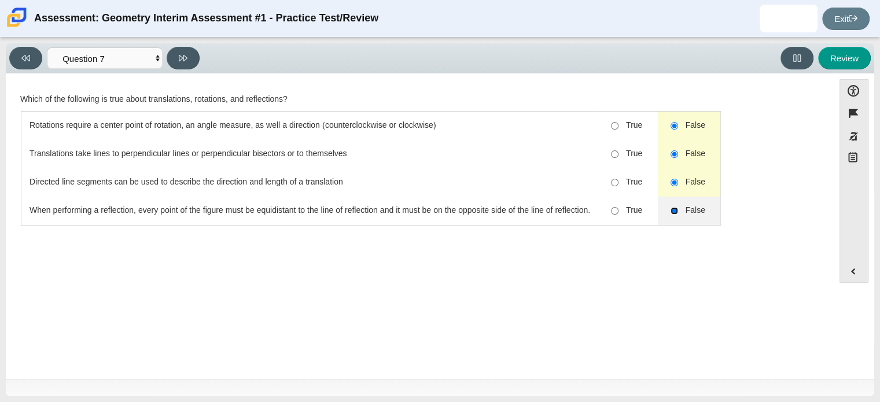
radio input "true"
click at [186, 63] on button at bounding box center [183, 58] width 33 height 23
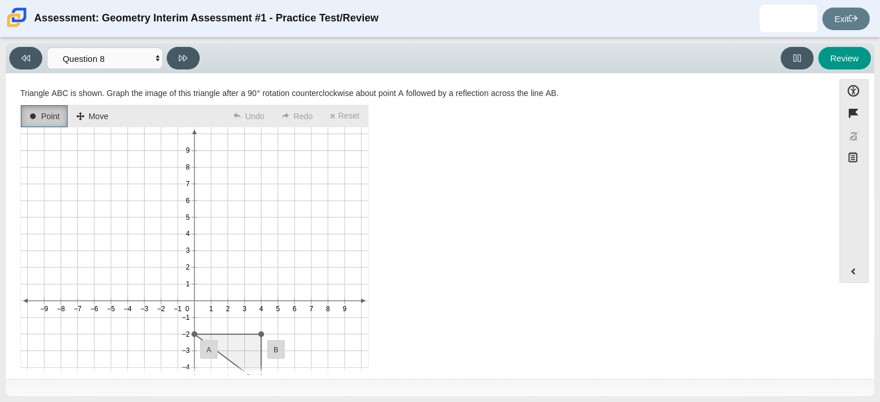
scroll to position [6, 0]
click at [190, 62] on button at bounding box center [183, 58] width 33 height 23
select select "062d3726-6258-4c0b-ba28-bc2c3d93ba89"
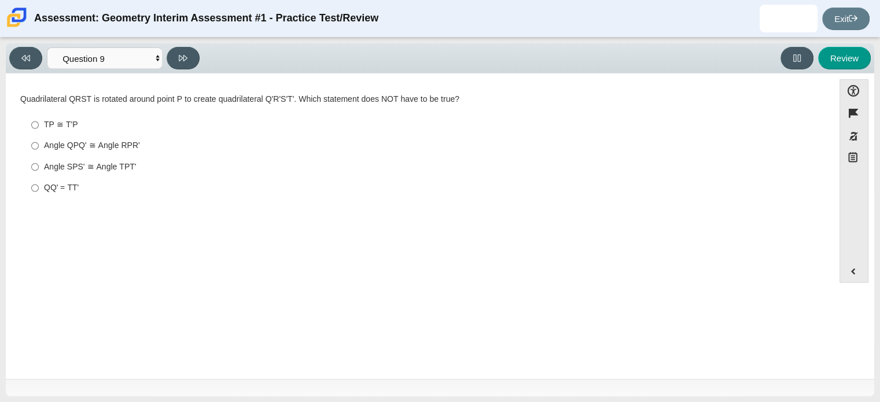
click at [69, 191] on div "QQ' = TT'" at bounding box center [429, 188] width 770 height 12
click at [39, 191] on input "QQ' = TT' QQ' = TT'" at bounding box center [35, 188] width 8 height 21
radio input "true"
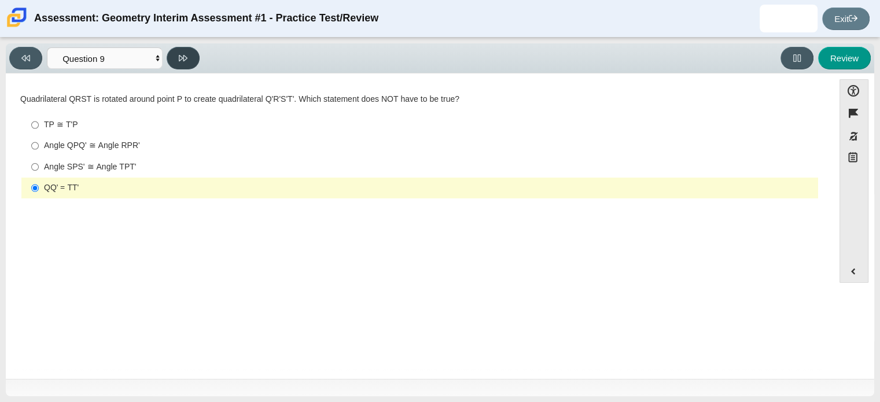
click at [181, 64] on button at bounding box center [183, 58] width 33 height 23
select select "review"
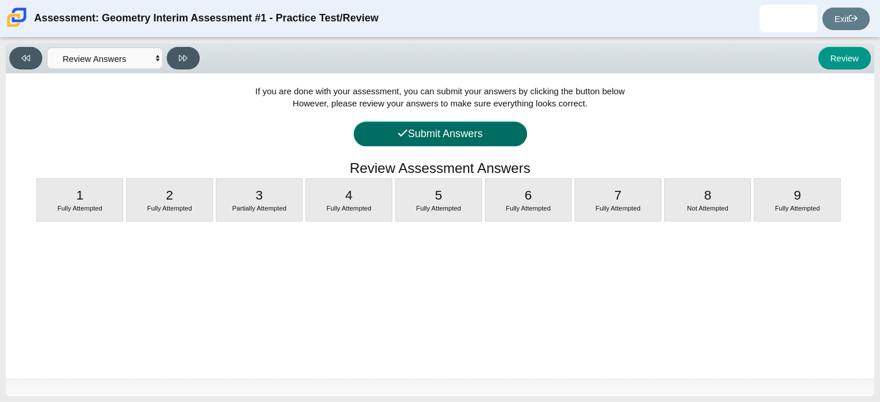
click at [440, 129] on button "Submit Answers" at bounding box center [441, 134] width 174 height 25
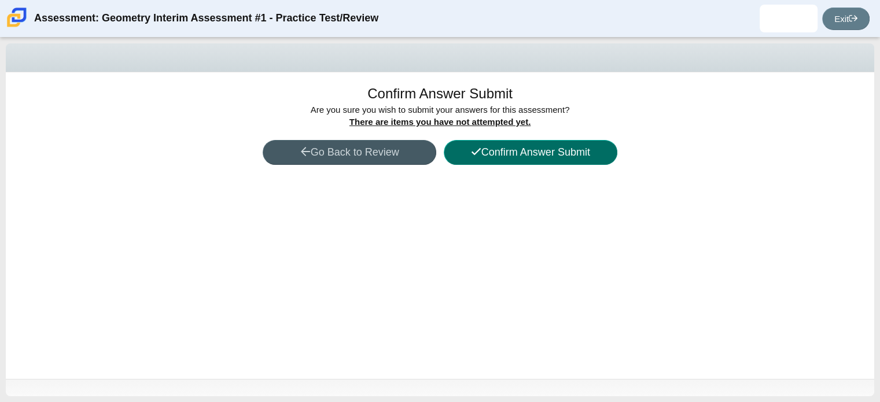
click at [532, 154] on button "Confirm Answer Submit" at bounding box center [531, 152] width 174 height 25
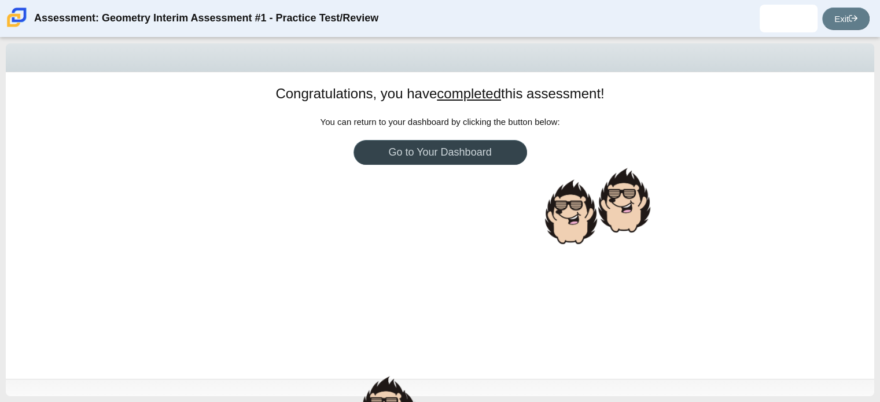
click at [446, 157] on link "Go to Your Dashboard" at bounding box center [441, 152] width 174 height 25
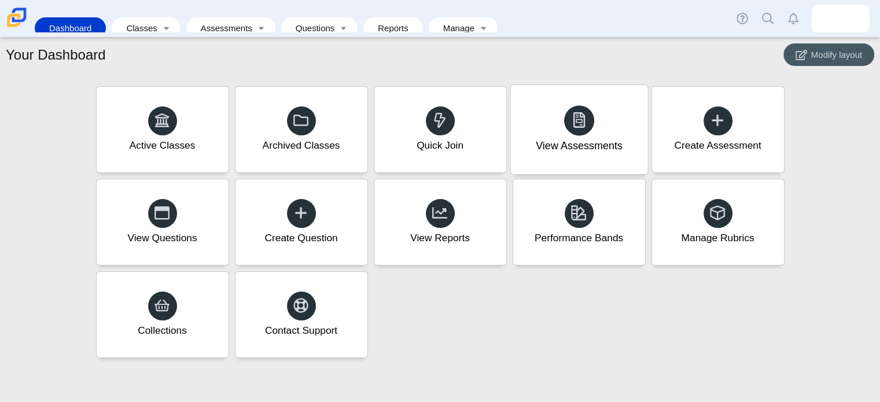
click at [569, 132] on div "View Assessments" at bounding box center [578, 129] width 137 height 89
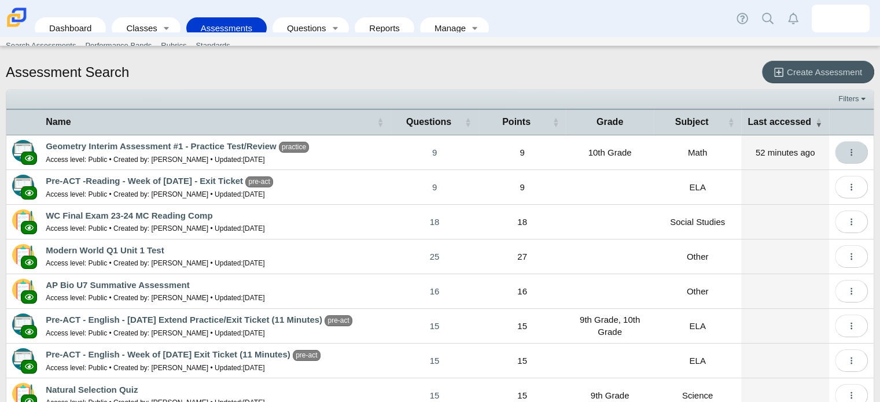
click at [847, 150] on icon "More options" at bounding box center [851, 152] width 9 height 9
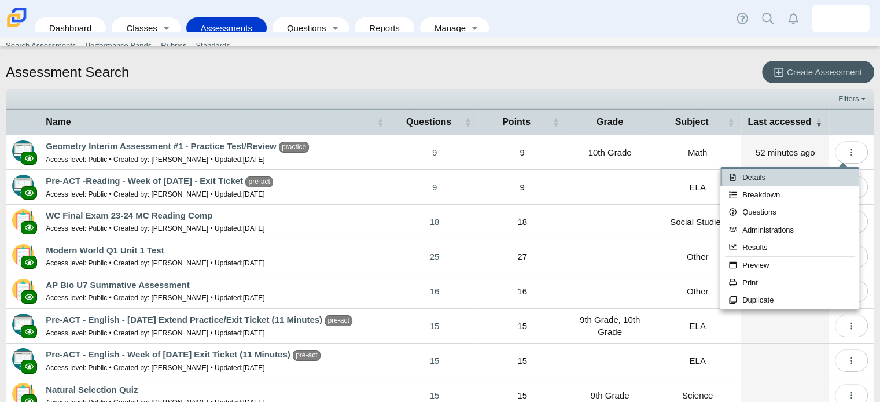
click at [796, 183] on link "Details" at bounding box center [789, 177] width 139 height 17
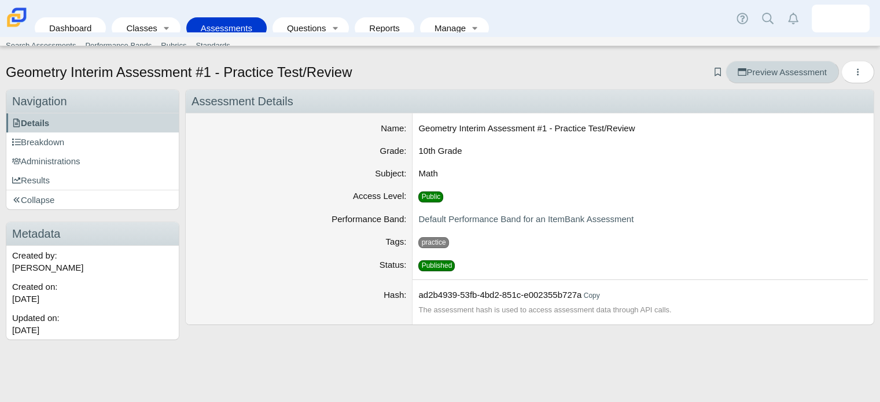
click at [764, 74] on span "Preview Assessment" at bounding box center [782, 72] width 89 height 10
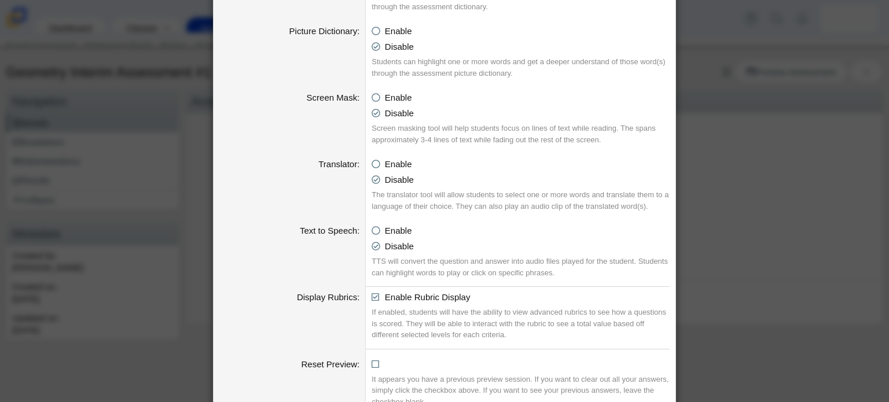
scroll to position [648, 0]
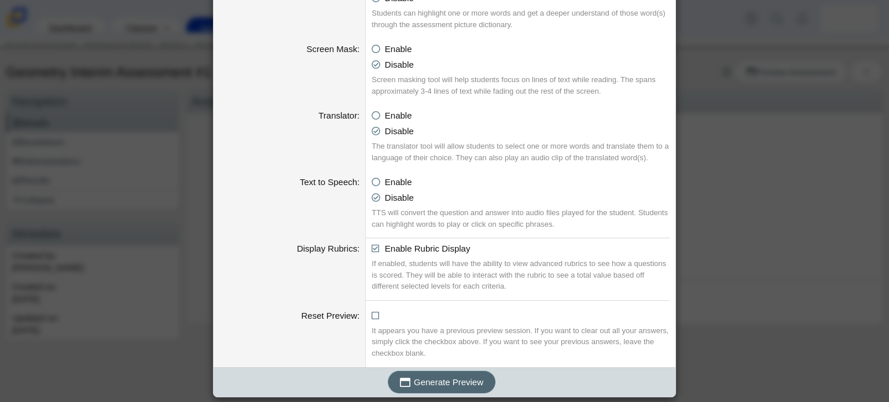
click at [428, 388] on button "Generate Preview" at bounding box center [442, 382] width 108 height 23
click at [686, 165] on div "Generating an Assessment Preview Calculator Enable Basic Calculator Scientific …" at bounding box center [444, 201] width 889 height 402
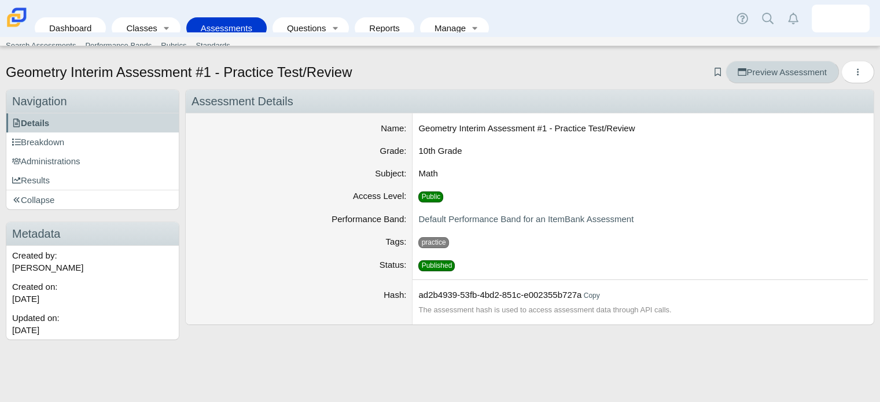
click at [766, 68] on span "Preview Assessment" at bounding box center [782, 72] width 89 height 10
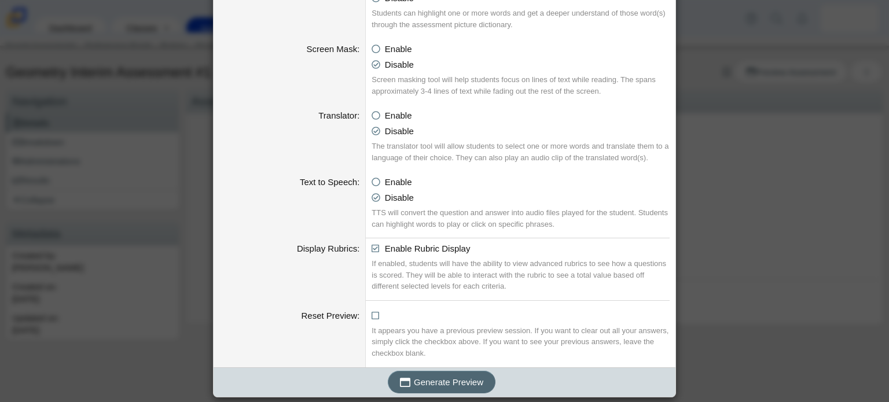
click at [448, 380] on span "Generate Preview" at bounding box center [448, 382] width 69 height 10
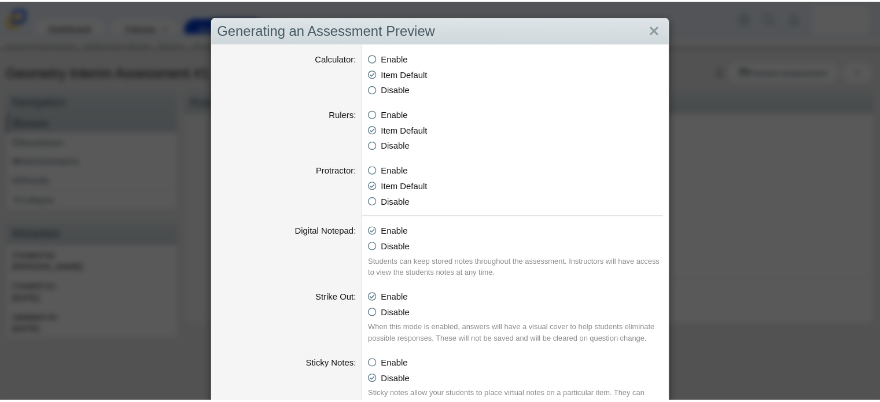
scroll to position [581, 0]
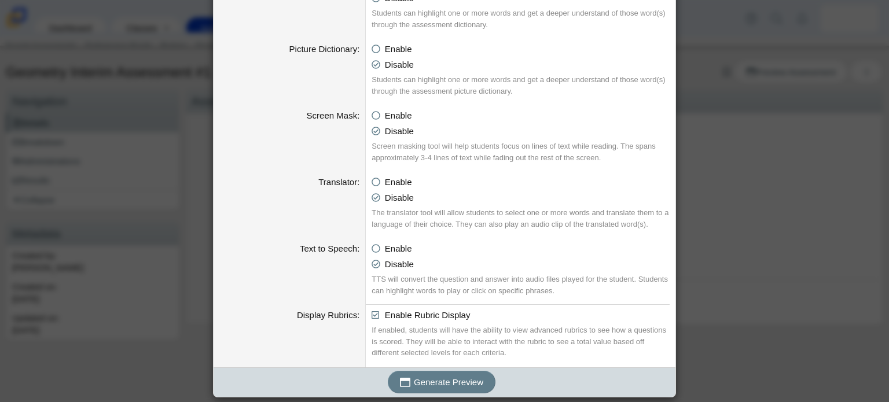
click at [723, 46] on div "Generating an Assessment Preview Calculator Enable Basic Calculator Scientific …" at bounding box center [444, 201] width 889 height 402
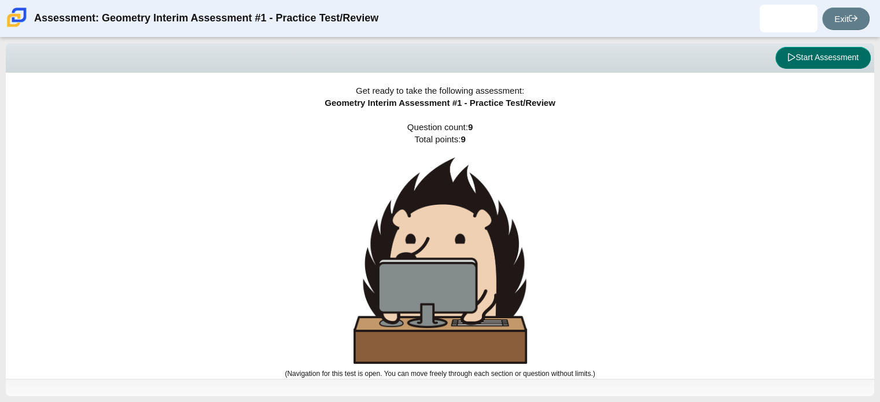
click at [823, 55] on button "Start Assessment" at bounding box center [822, 58] width 95 height 22
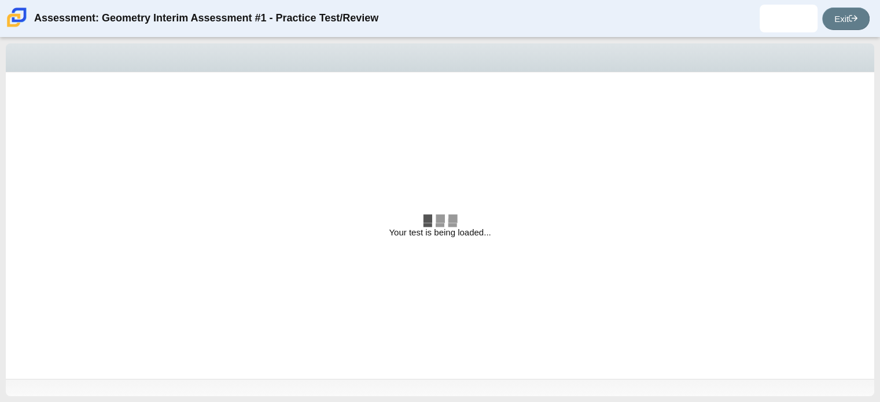
select select "b"
select select "d"
select select "1ee26970-a945-4754-aea2-2f48e3e24d68"
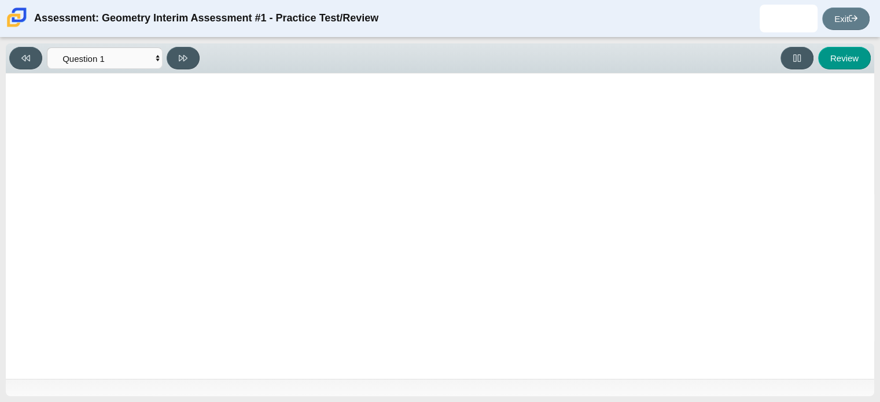
radio input "true"
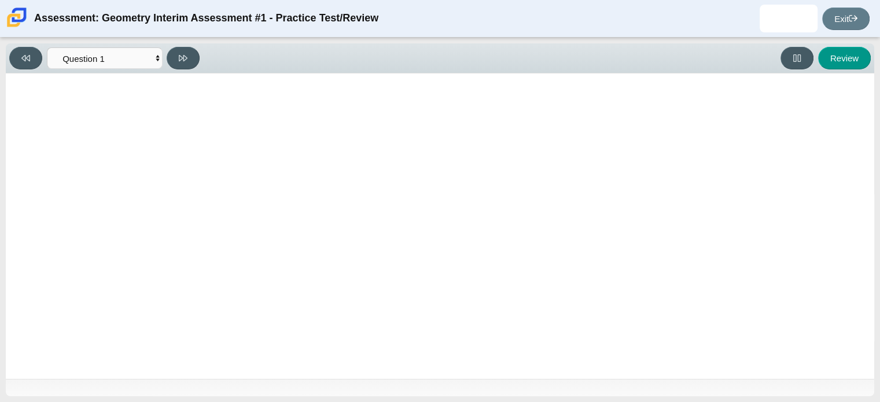
radio input "true"
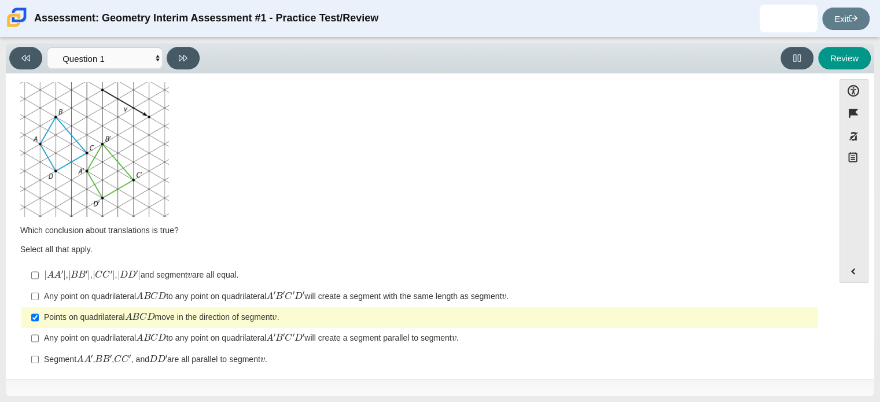
scroll to position [46, 0]
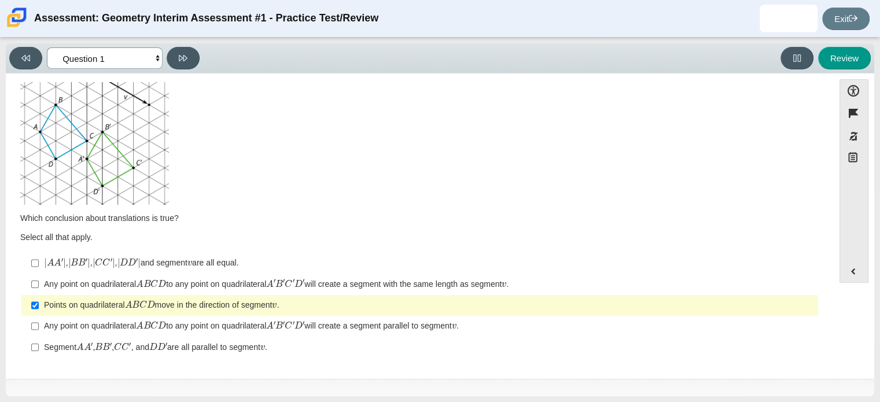
click at [132, 53] on select "Questions Question 1 Question 2 Question 3 Question 4 Question 5 Question 6 Que…" at bounding box center [105, 57] width 116 height 21
click at [47, 47] on select "Questions Question 1 Question 2 Question 3 Question 4 Question 5 Question 6 Que…" at bounding box center [105, 57] width 116 height 21
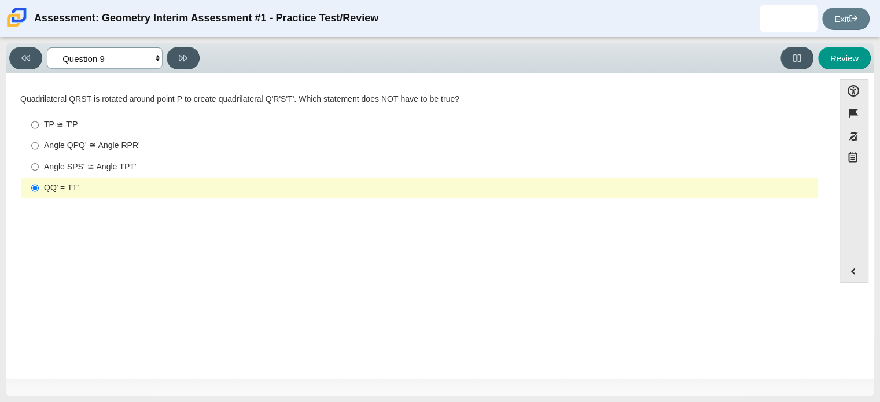
click at [138, 58] on select "Questions Question 1 Question 2 Question 3 Question 4 Question 5 Question 6 Que…" at bounding box center [105, 57] width 116 height 21
select select "review"
click at [47, 47] on select "Questions Question 1 Question 2 Question 3 Question 4 Question 5 Question 6 Que…" at bounding box center [105, 57] width 116 height 21
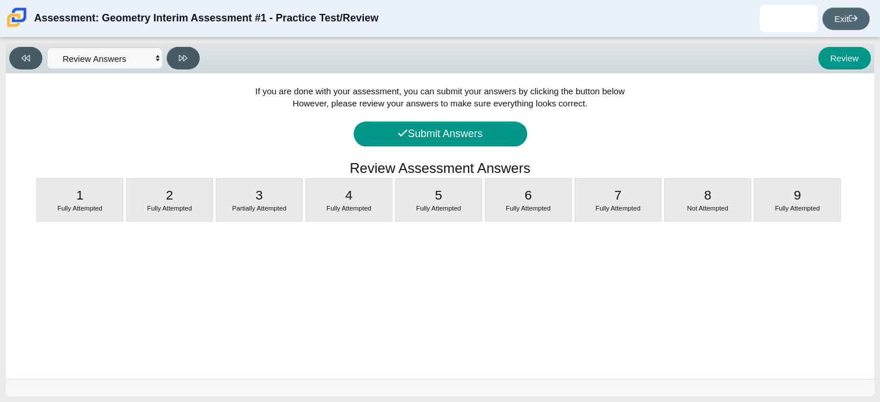
click at [849, 14] on icon at bounding box center [853, 18] width 9 height 9
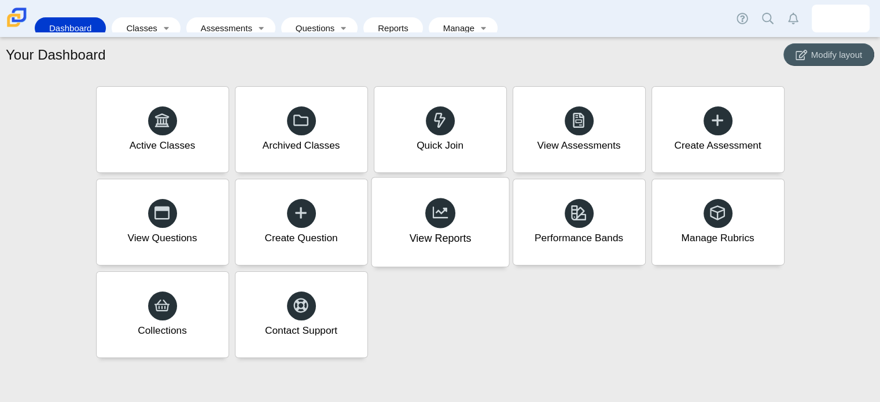
click at [459, 221] on div "View Reports" at bounding box center [439, 222] width 137 height 89
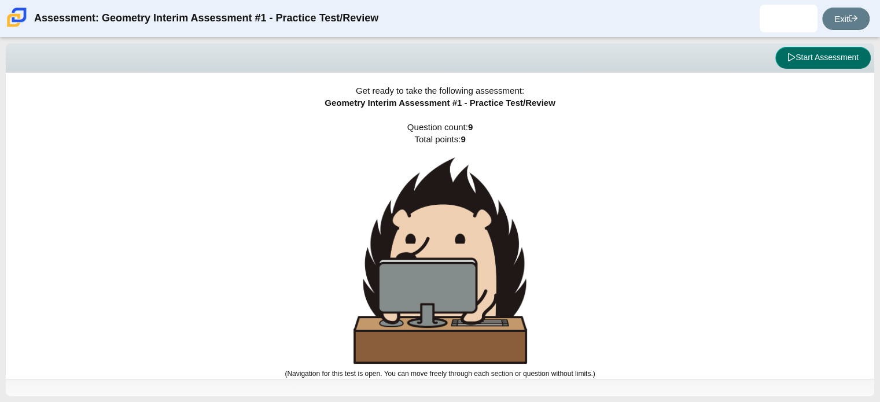
click at [800, 52] on button "Start Assessment" at bounding box center [822, 58] width 95 height 22
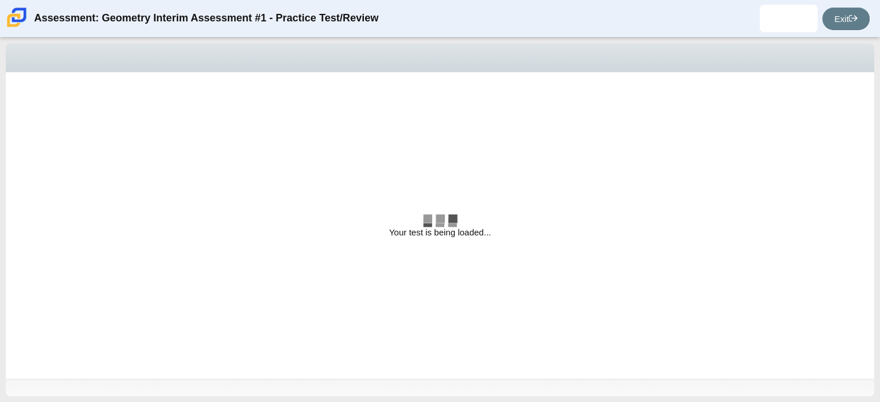
select select "b"
select select "d"
select select "1ee26970-a945-4754-aea2-2f48e3e24d68"
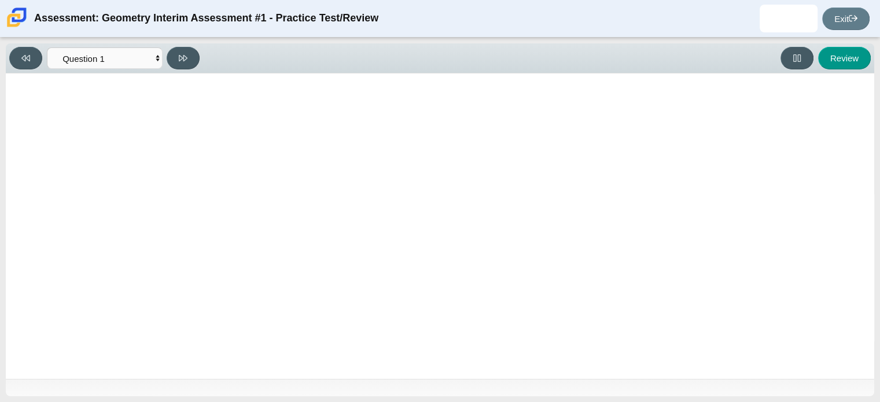
radio input "true"
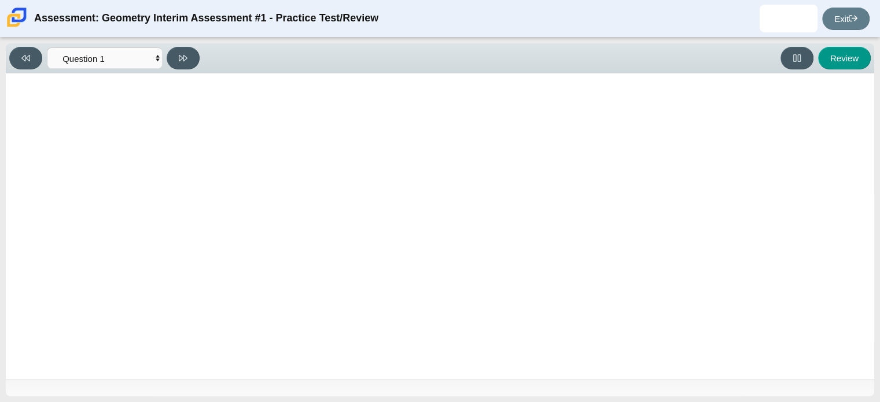
radio input "true"
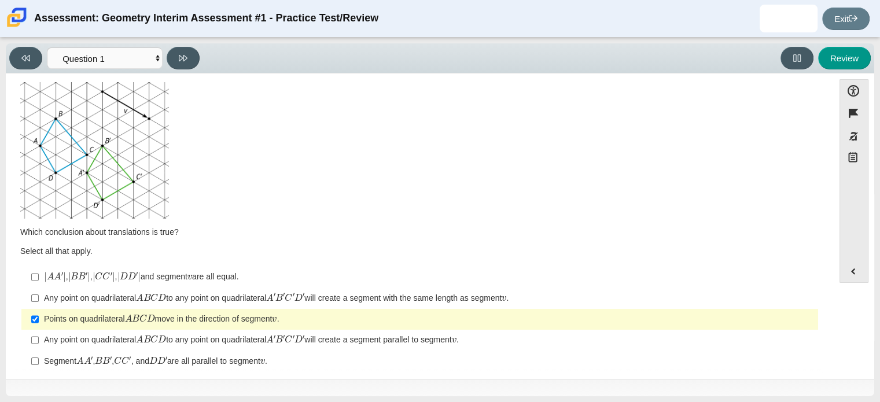
scroll to position [46, 0]
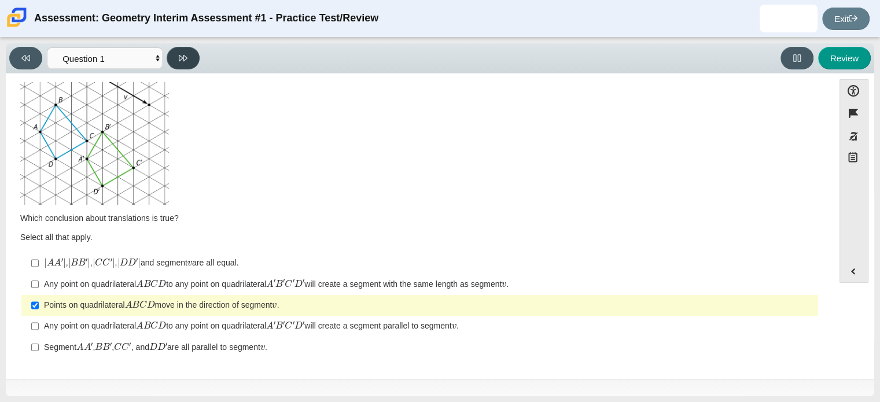
click at [187, 63] on button at bounding box center [183, 58] width 33 height 23
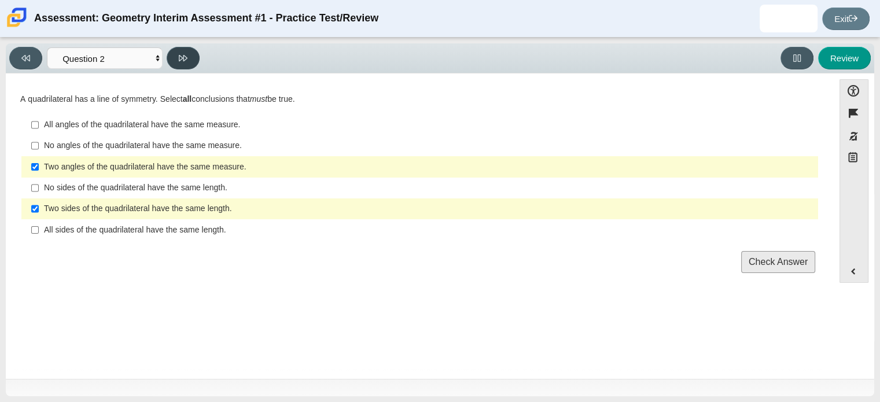
click at [185, 64] on button at bounding box center [183, 58] width 33 height 23
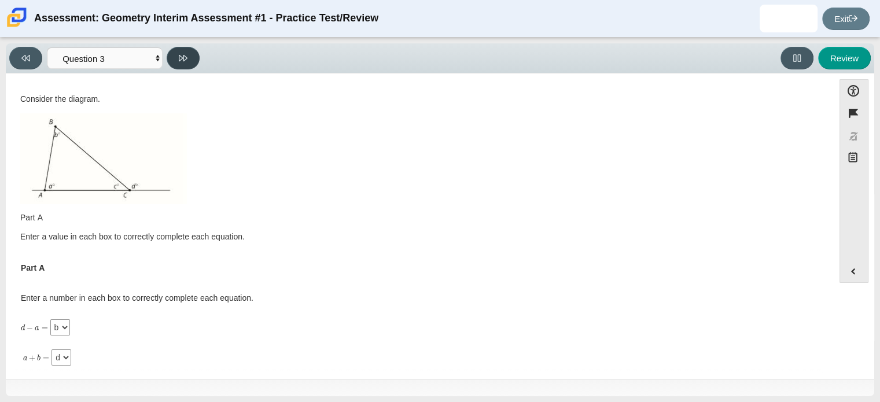
click at [189, 54] on button at bounding box center [183, 58] width 33 height 23
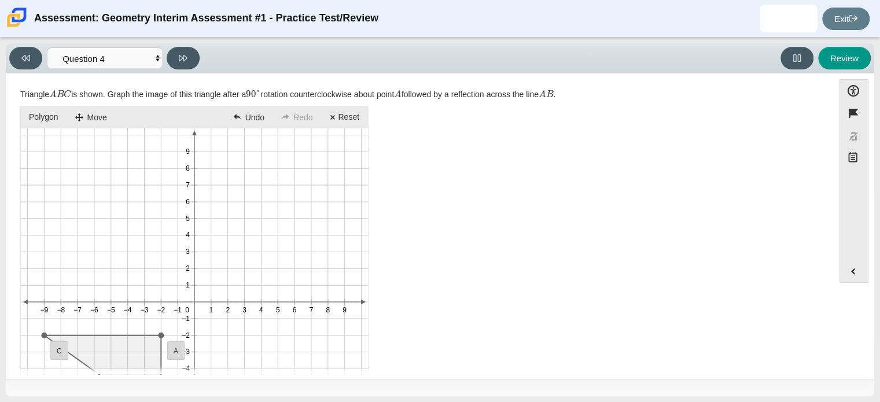
scroll to position [1, 0]
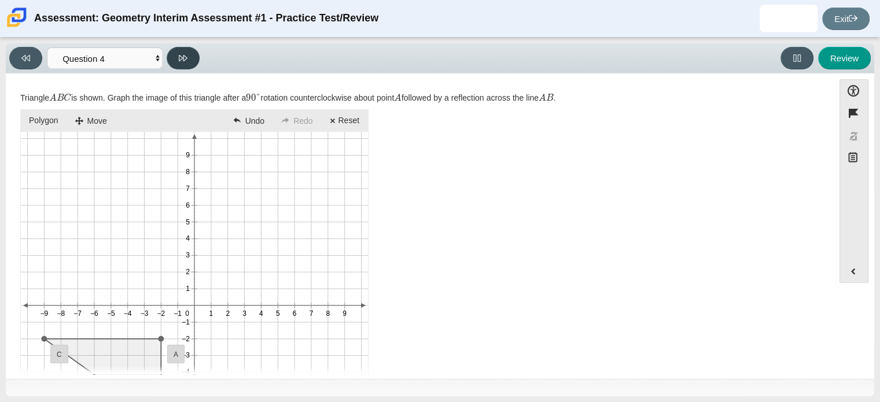
click at [183, 63] on button at bounding box center [183, 58] width 33 height 23
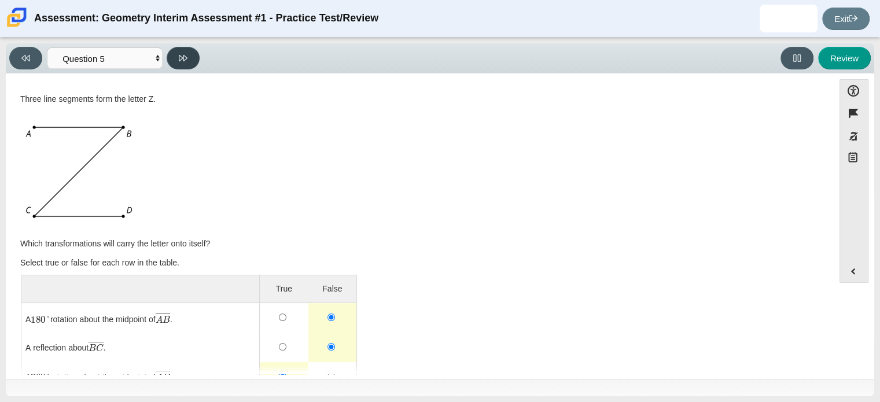
click at [174, 54] on button at bounding box center [183, 58] width 33 height 23
select select "8a236bb2-e4f0-4f4f-94e0-62489c79a33c"
